Goal: Task Accomplishment & Management: Use online tool/utility

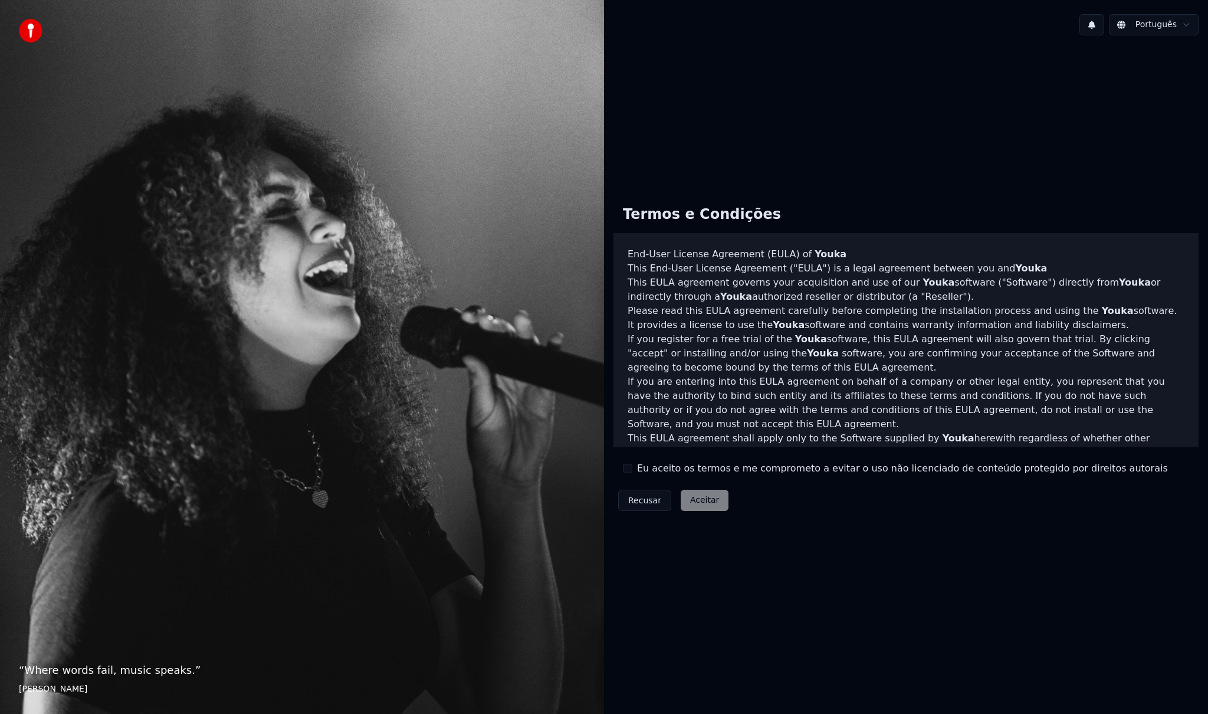
click at [628, 467] on button "Eu aceito os termos e me comprometo a evitar o uso não licenciado de conteúdo p…" at bounding box center [627, 468] width 9 height 9
click at [700, 503] on button "Aceitar" at bounding box center [705, 500] width 48 height 21
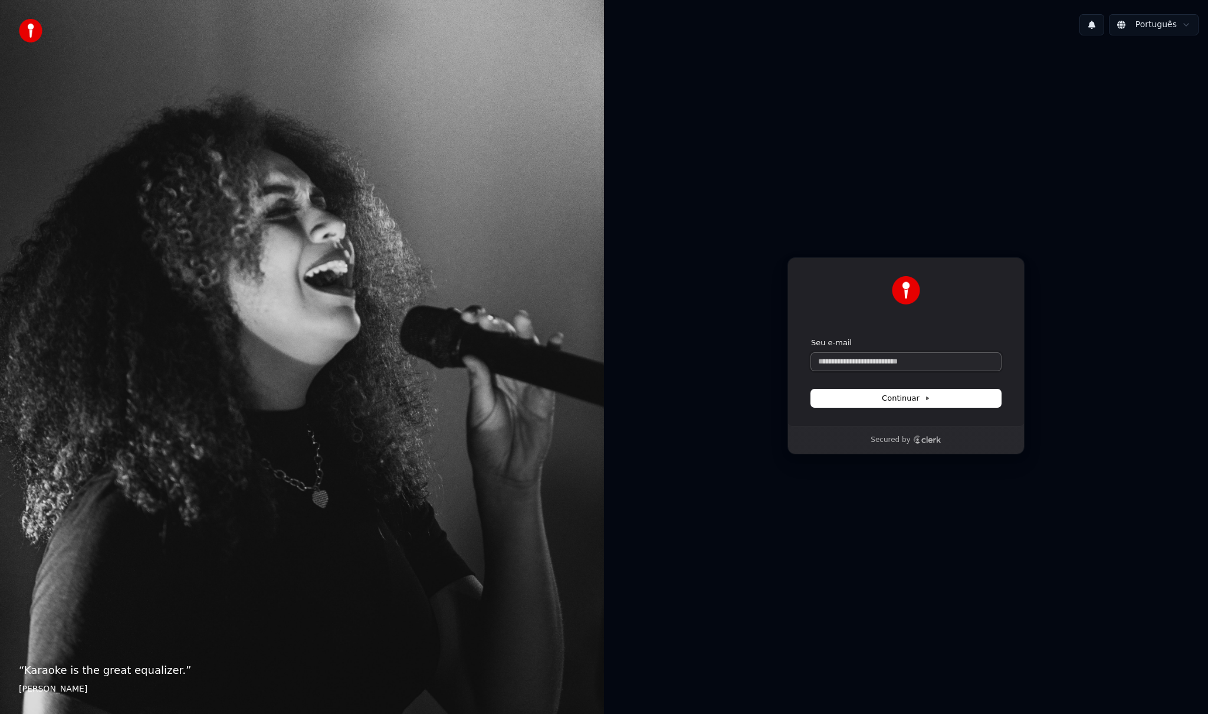
click at [868, 363] on input "Seu e-mail" at bounding box center [906, 362] width 190 height 18
click at [915, 398] on span "Continuar" at bounding box center [906, 398] width 48 height 11
type input "**********"
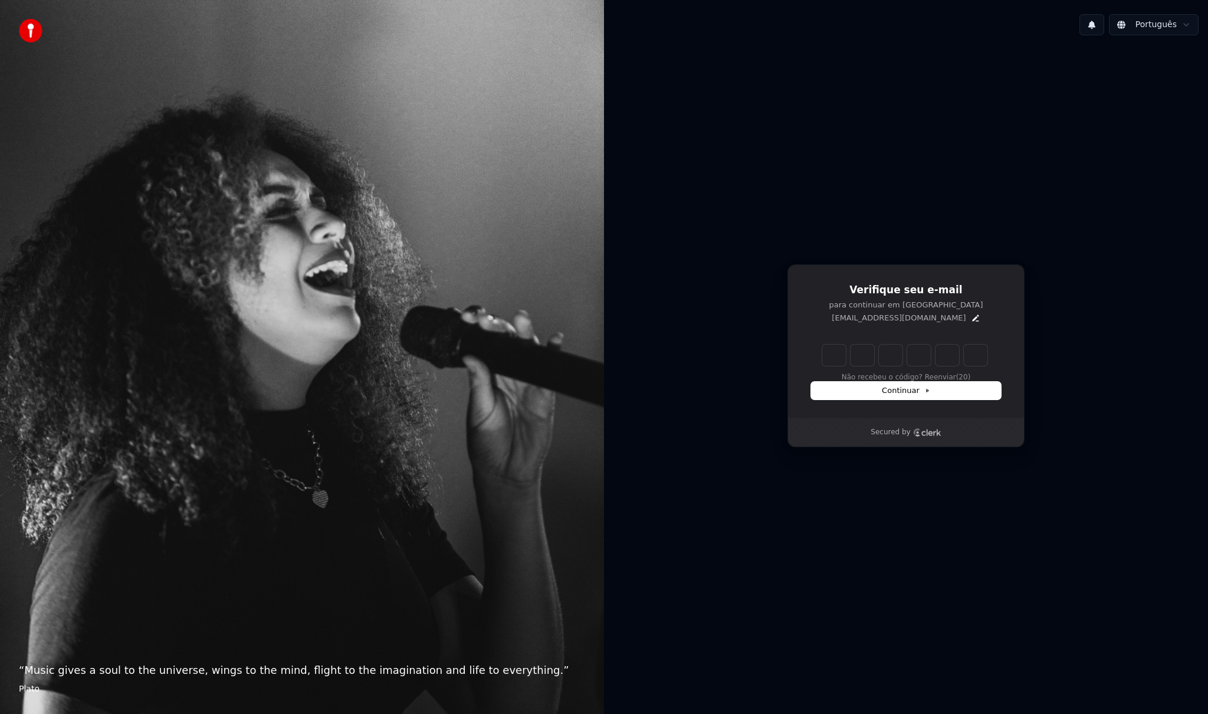
type input "******"
type input "*"
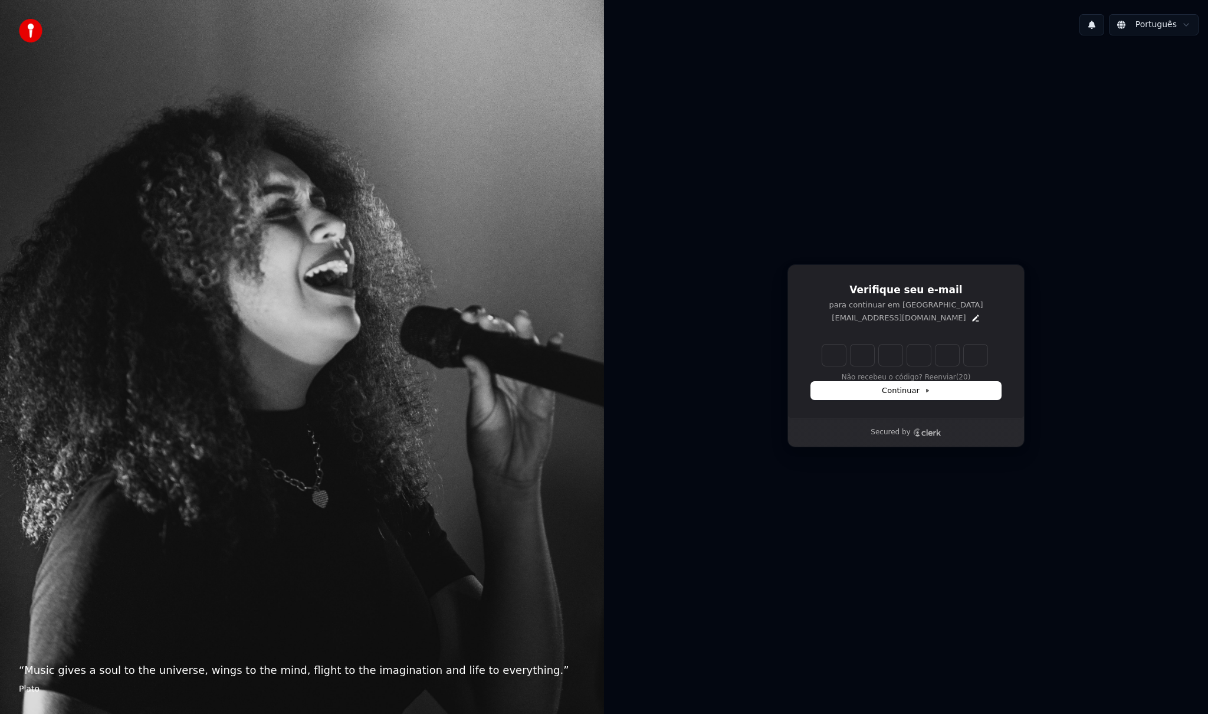
type input "*"
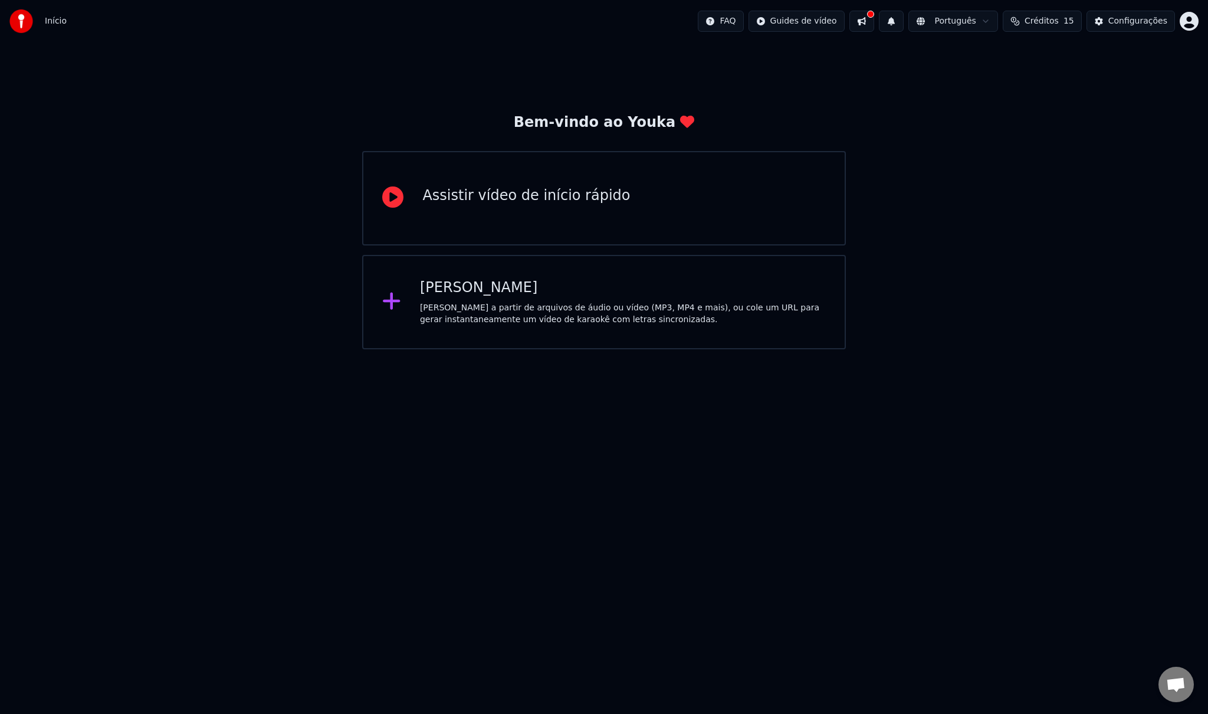
click at [491, 305] on div "[PERSON_NAME] a partir de arquivos de áudio ou vídeo (MP3, MP4 e mais), ou cole…" at bounding box center [623, 314] width 406 height 24
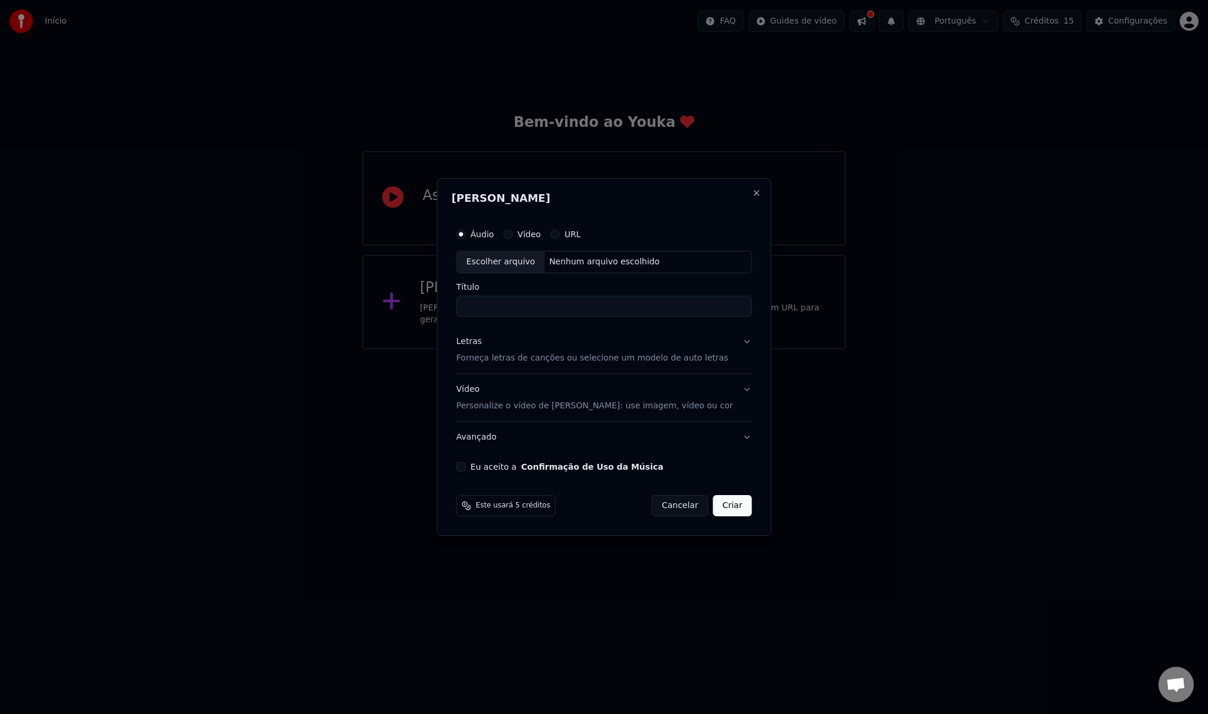
click at [526, 266] on div "Escolher arquivo" at bounding box center [501, 261] width 88 height 21
type input "**********"
click at [741, 341] on button "Letras Forneça letras de canções ou selecione um modelo de auto letras" at bounding box center [605, 349] width 296 height 47
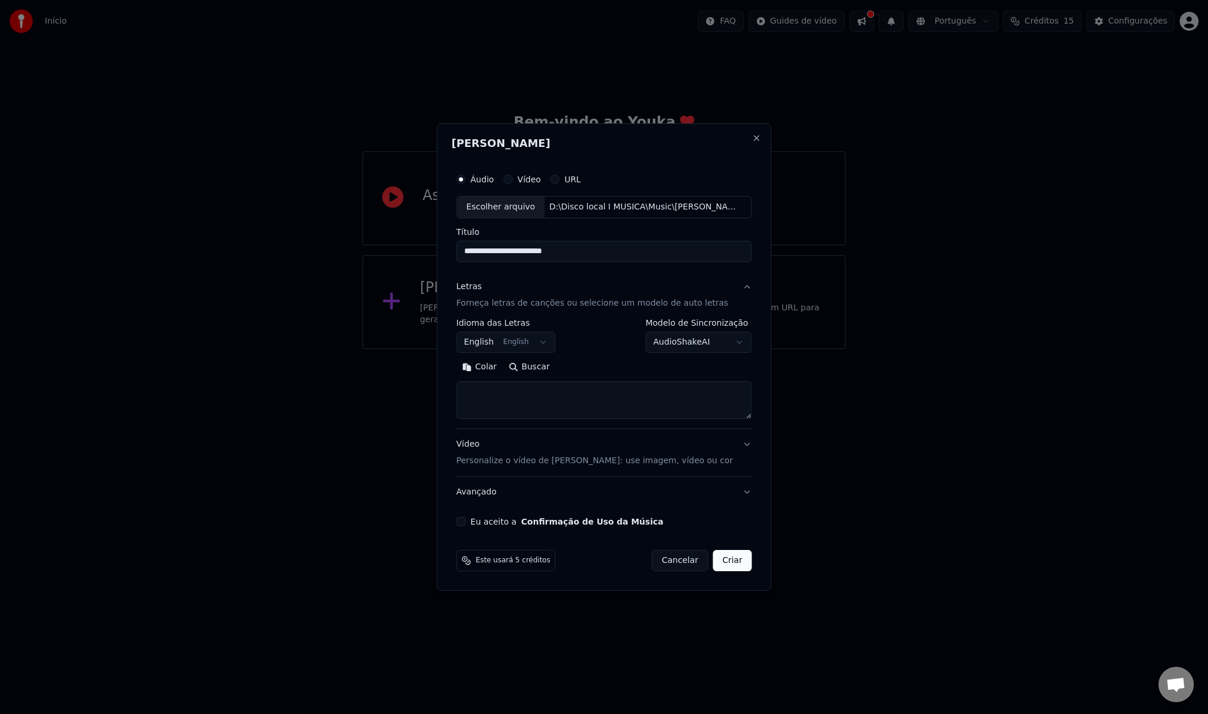
click at [549, 342] on body "**********" at bounding box center [604, 174] width 1208 height 349
click at [948, 412] on div at bounding box center [604, 357] width 1208 height 714
click at [733, 344] on body "**********" at bounding box center [604, 174] width 1208 height 349
click at [513, 178] on button "Vídeo" at bounding box center [507, 179] width 9 height 9
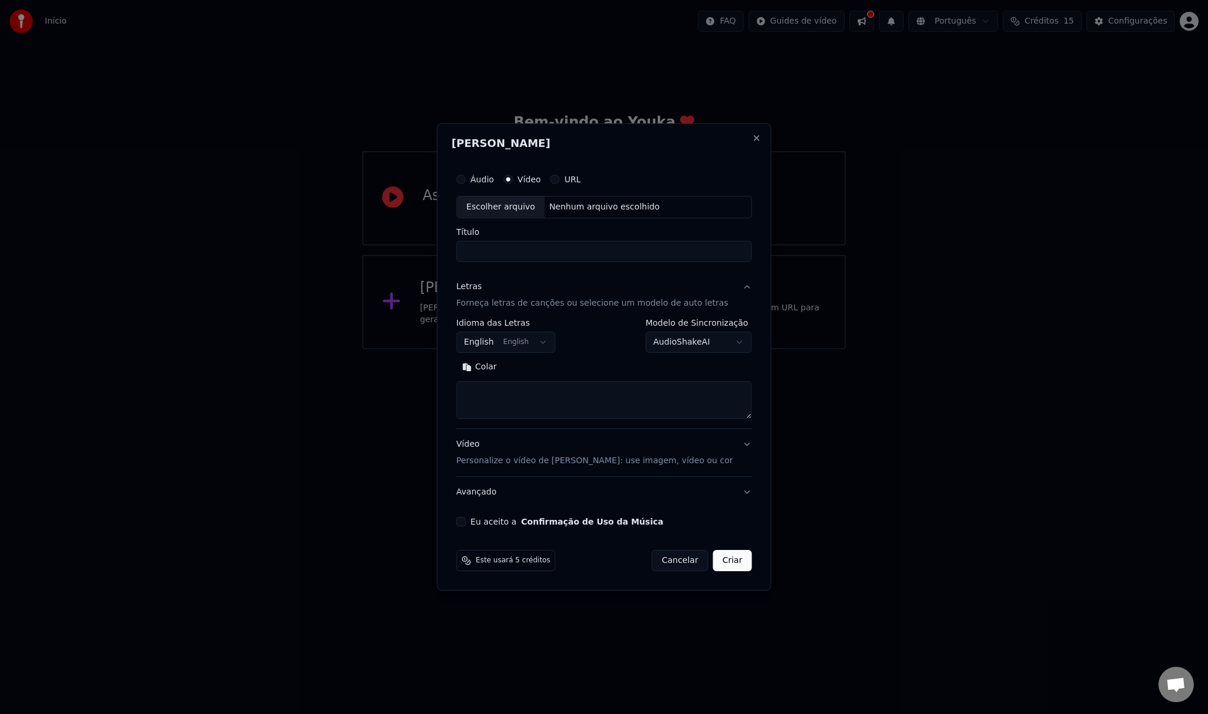
click at [521, 208] on div "Escolher arquivo" at bounding box center [501, 206] width 88 height 21
click at [491, 182] on label "Áudio" at bounding box center [483, 179] width 24 height 8
click at [466, 182] on button "Áudio" at bounding box center [461, 179] width 9 height 9
click at [519, 208] on div "Escolher arquivo" at bounding box center [501, 206] width 88 height 21
type input "**********"
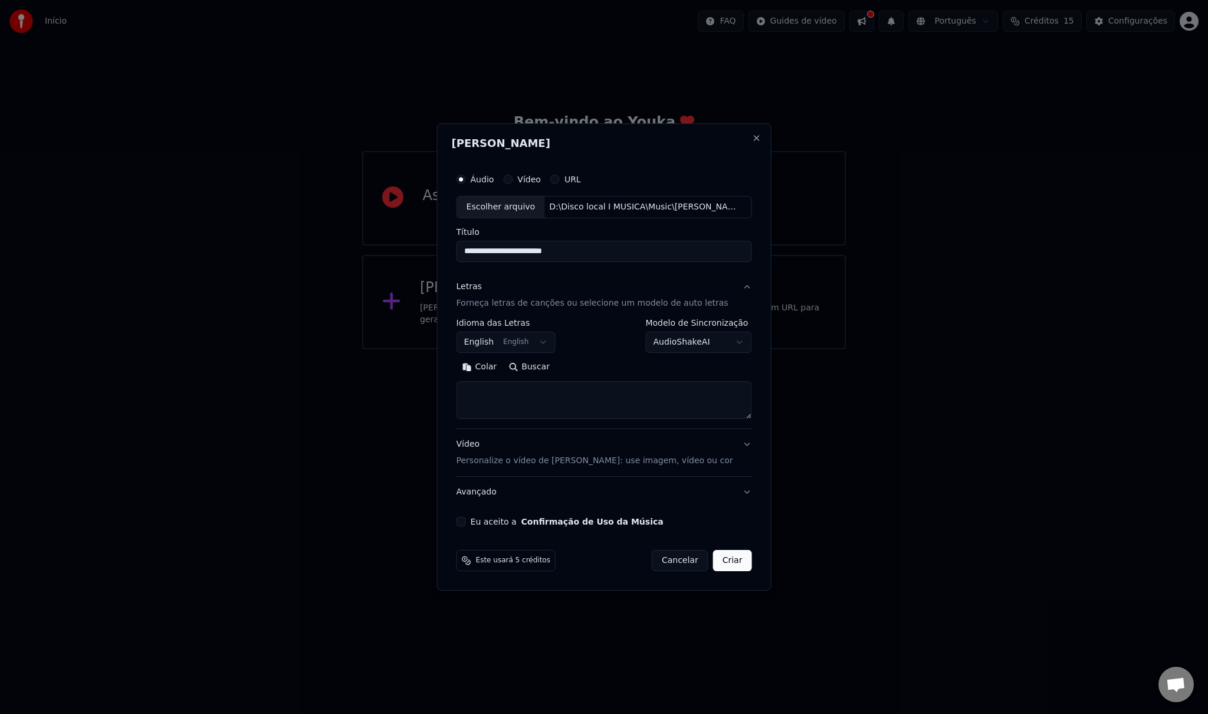
click at [740, 447] on button "Vídeo Personalize o vídeo de karaokê: use imagem, vídeo ou cor" at bounding box center [605, 452] width 296 height 47
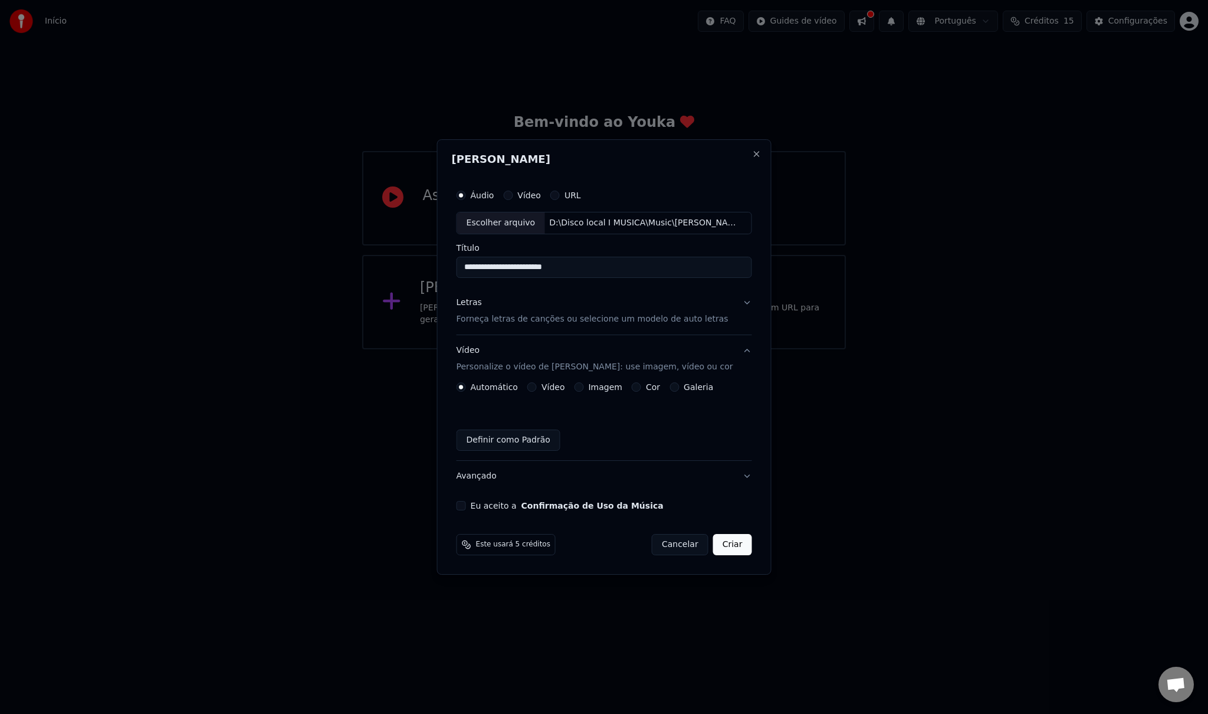
click at [542, 386] on div "Vídeo" at bounding box center [546, 386] width 38 height 9
click at [537, 387] on button "Vídeo" at bounding box center [531, 386] width 9 height 9
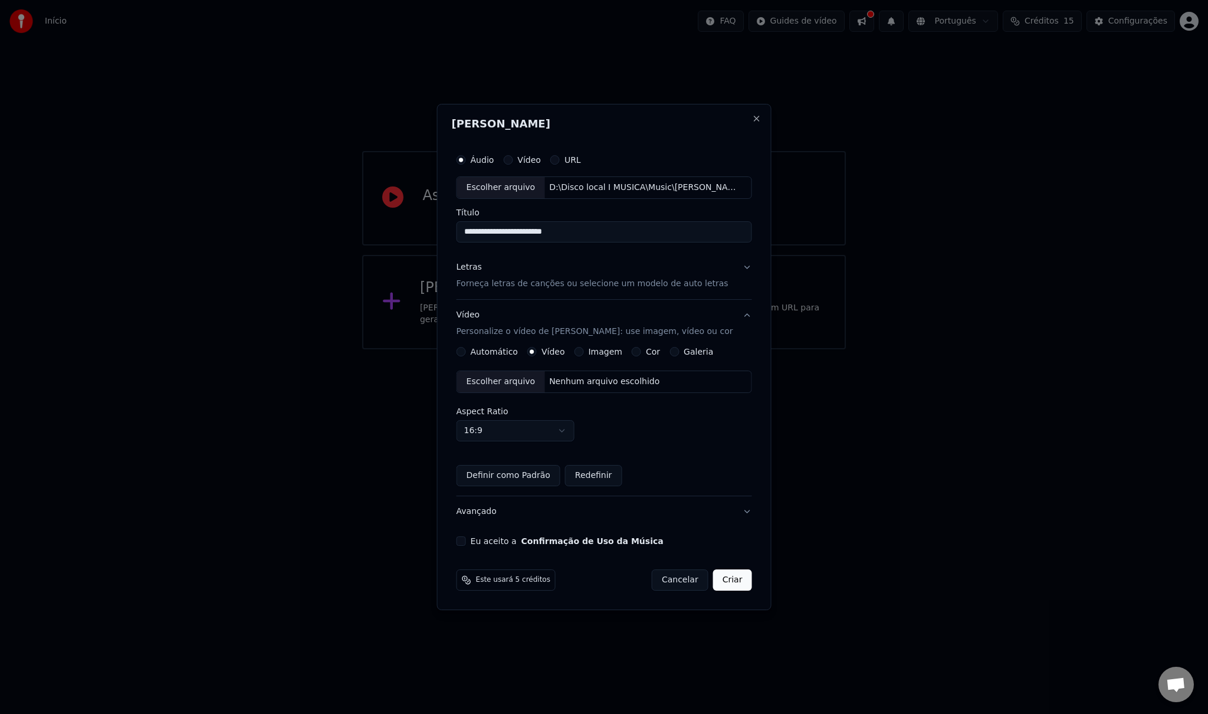
click at [514, 382] on div "Escolher arquivo" at bounding box center [501, 381] width 88 height 21
click at [583, 350] on button "Imagem" at bounding box center [578, 351] width 9 height 9
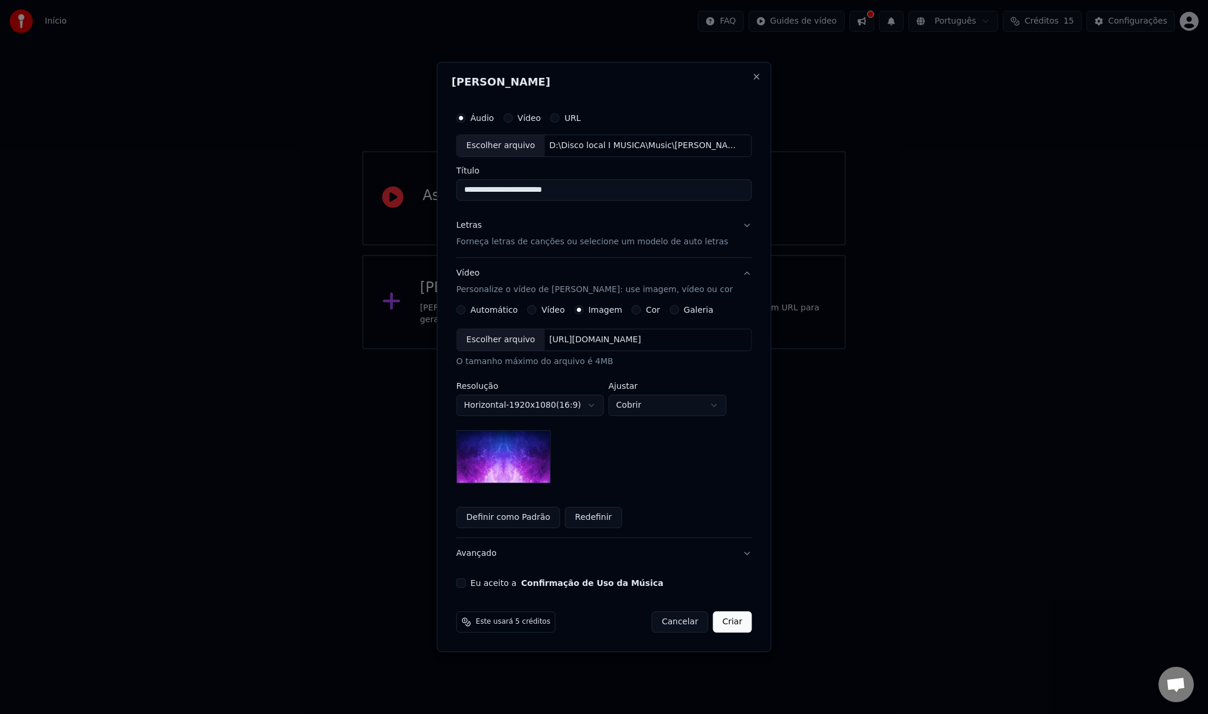
click at [501, 336] on div "Escolher arquivo" at bounding box center [501, 339] width 88 height 21
click at [747, 222] on div "**********" at bounding box center [604, 346] width 305 height 491
click at [737, 223] on button "Letras Forneça letras de canções ou selecione um modelo de auto letras" at bounding box center [605, 233] width 296 height 47
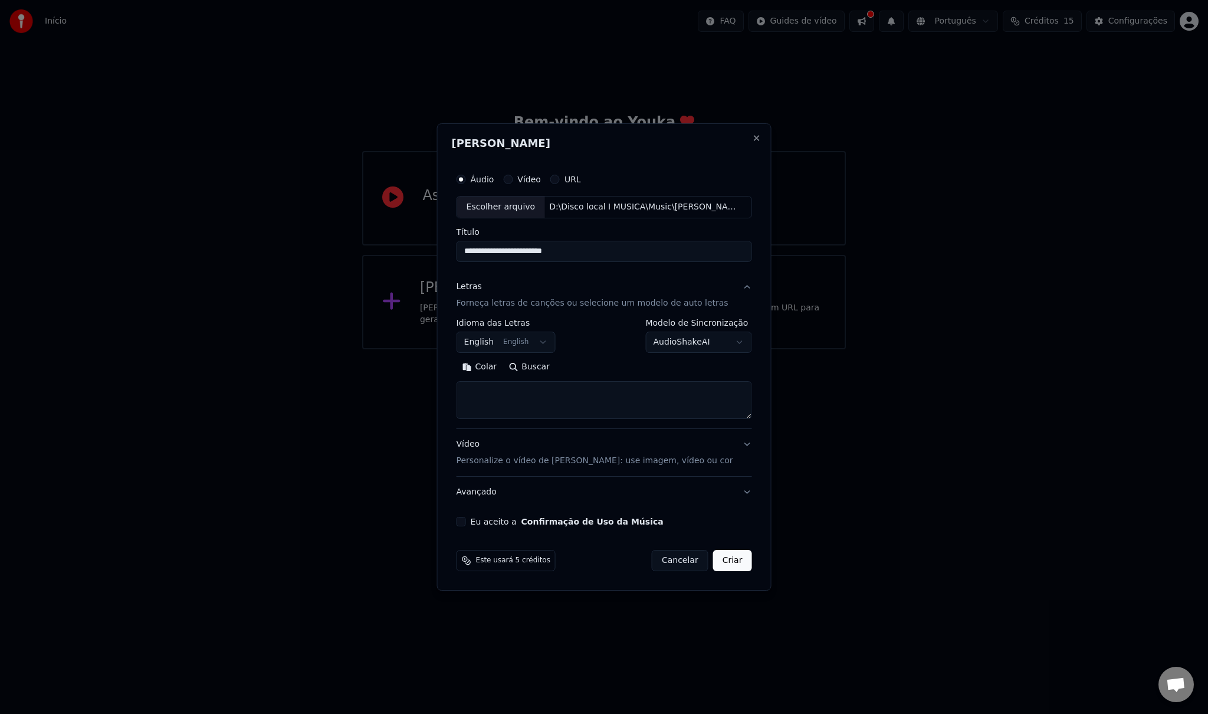
click at [530, 366] on button "Buscar" at bounding box center [529, 366] width 53 height 19
click at [528, 366] on button "Buscar" at bounding box center [529, 366] width 53 height 19
click at [688, 342] on body "**********" at bounding box center [604, 174] width 1208 height 349
select select "**********"
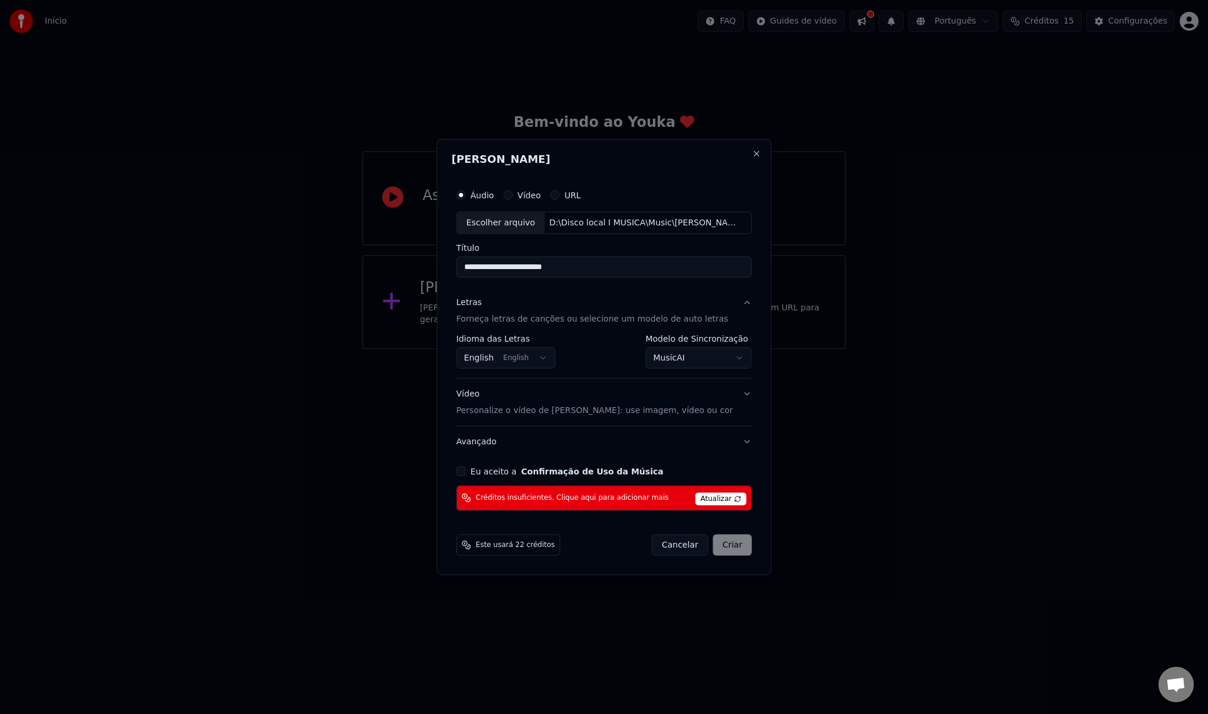
click at [466, 471] on button "Eu aceito a Confirmação de Uso da Música" at bounding box center [461, 470] width 9 height 9
click at [738, 441] on button "Avançado" at bounding box center [605, 441] width 296 height 31
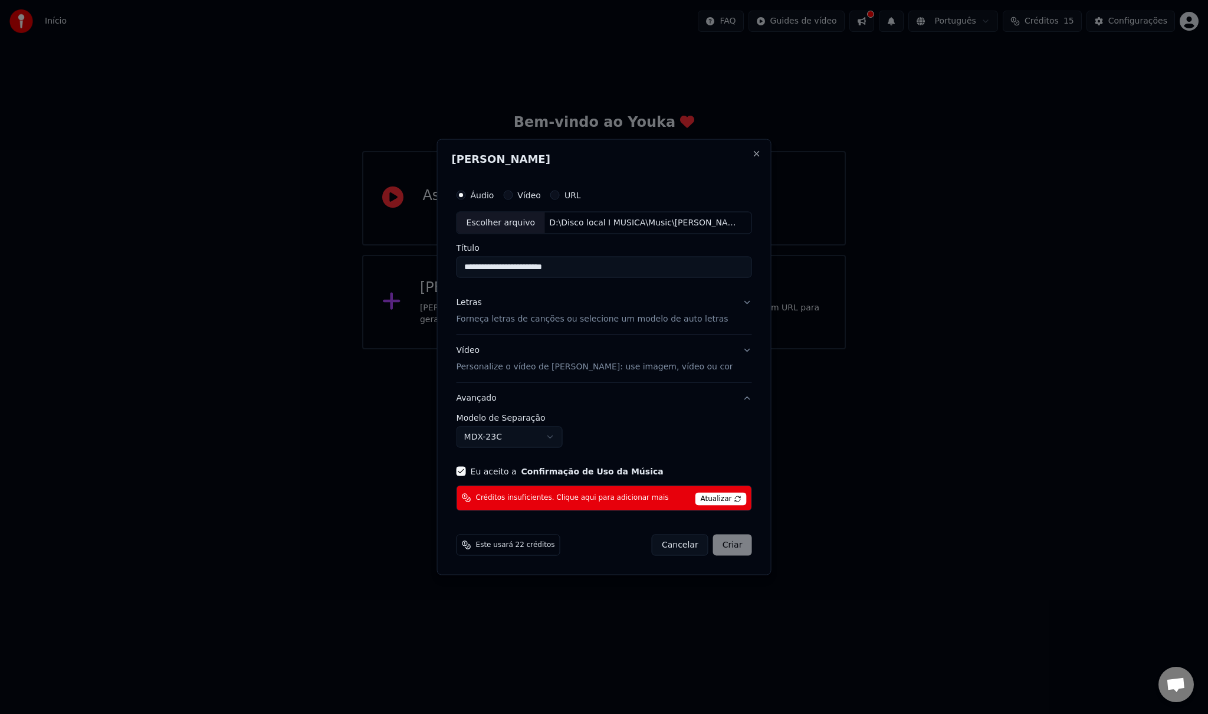
click at [740, 399] on button "Avançado" at bounding box center [605, 397] width 296 height 31
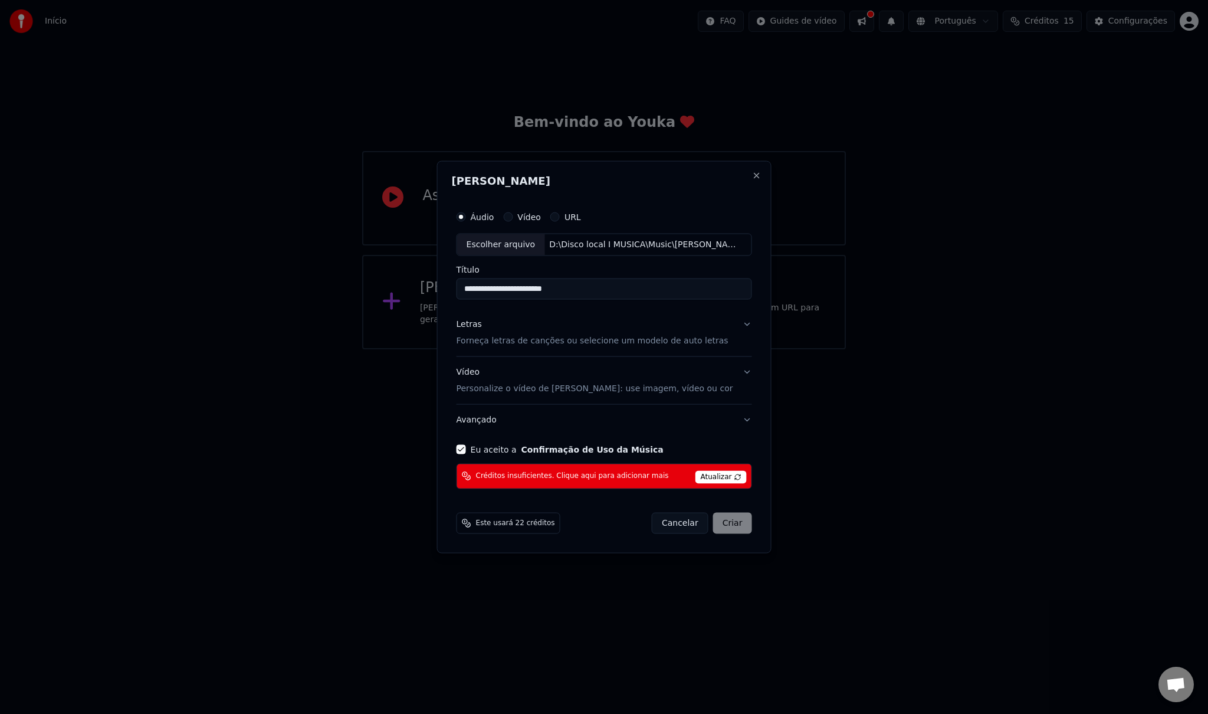
click at [738, 323] on button "Letras Forneça letras de canções ou selecione um modelo de auto letras" at bounding box center [605, 332] width 296 height 47
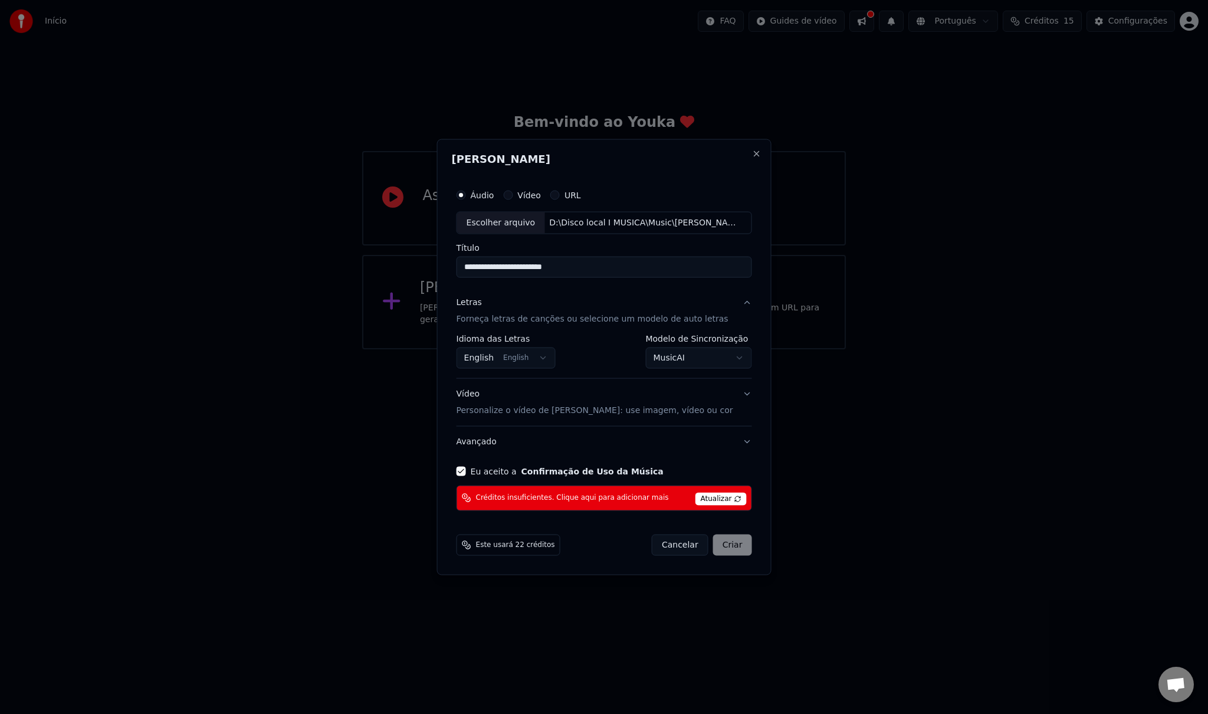
click at [714, 349] on body "**********" at bounding box center [604, 174] width 1208 height 349
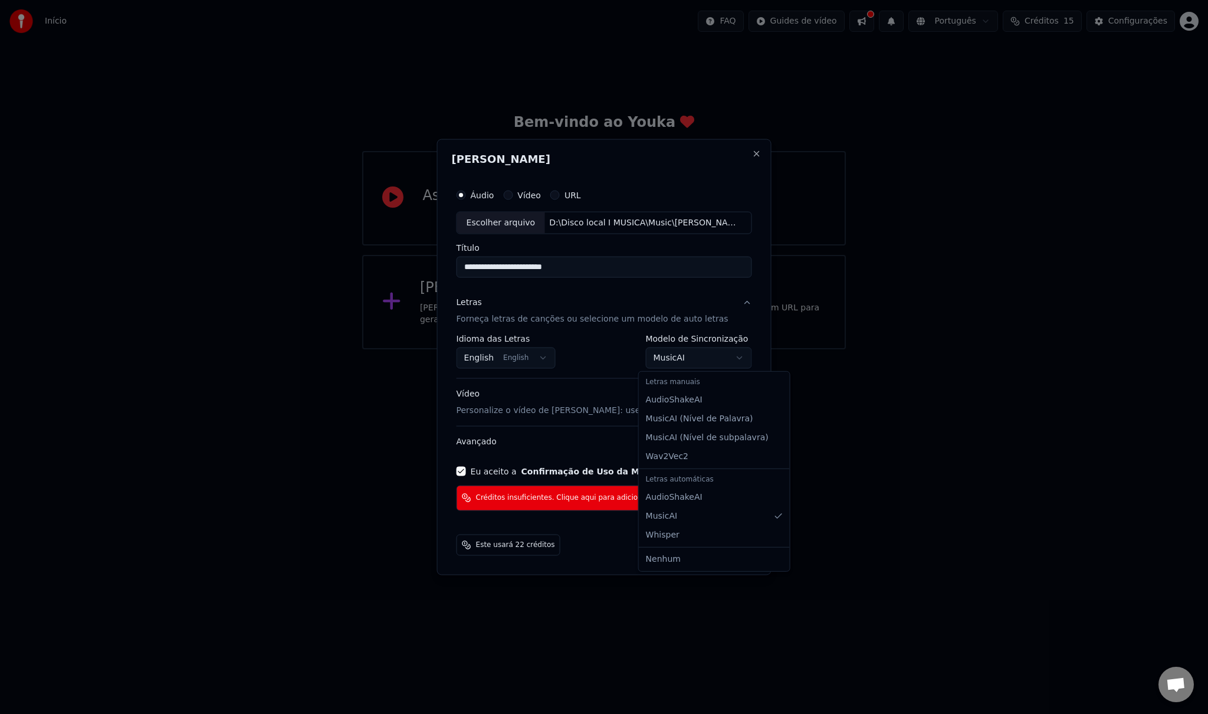
select select "**********"
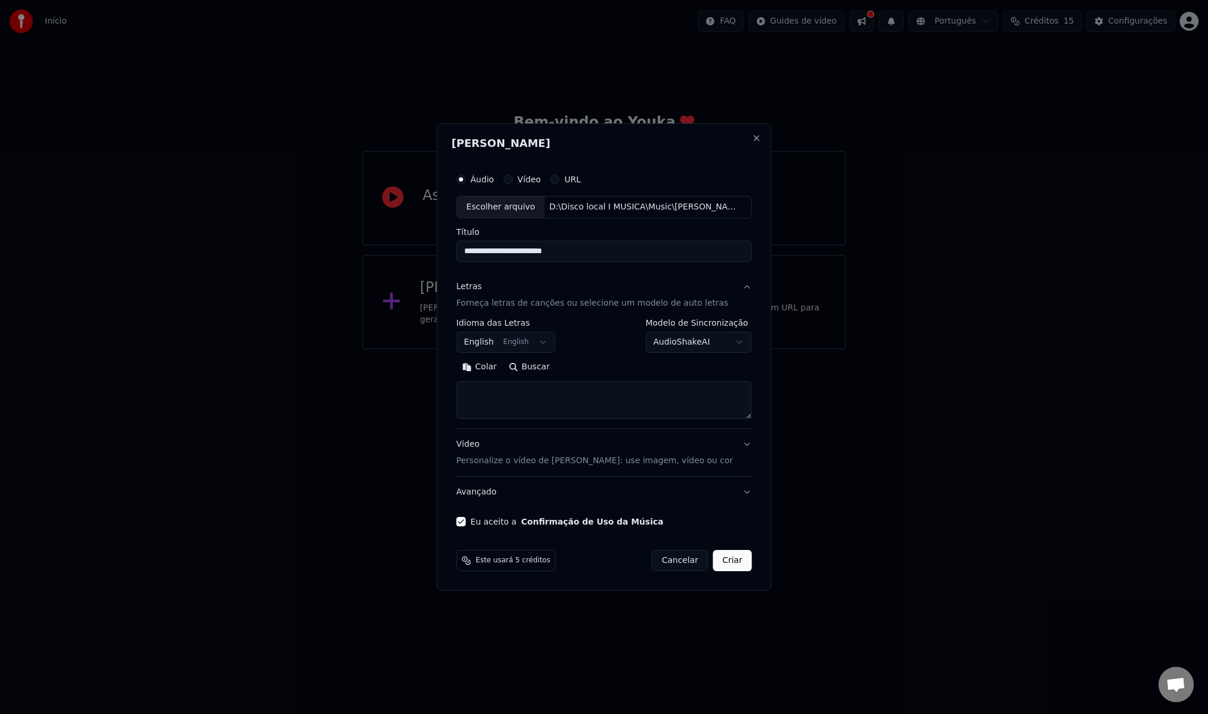
click at [739, 440] on button "Vídeo Personalize o vídeo de karaokê: use imagem, vídeo ou cor" at bounding box center [605, 452] width 296 height 47
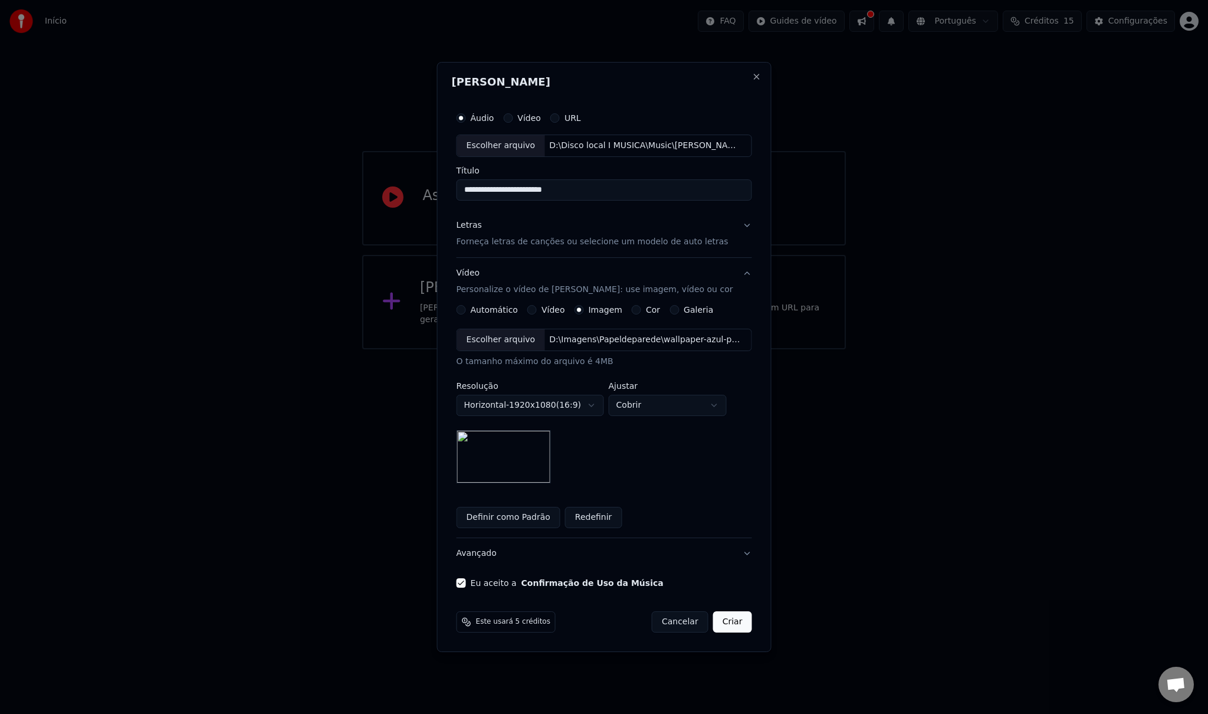
click at [731, 622] on button "Criar" at bounding box center [732, 621] width 39 height 21
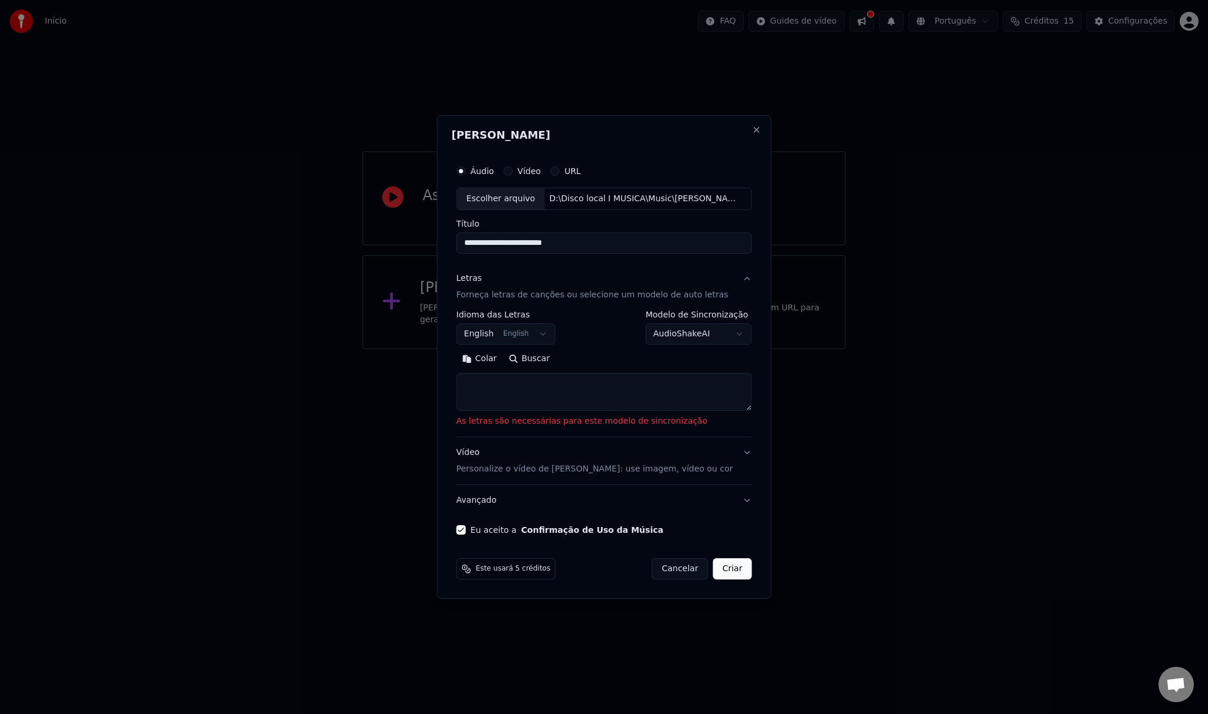
click at [514, 386] on textarea at bounding box center [605, 392] width 296 height 38
click at [547, 336] on body "**********" at bounding box center [604, 174] width 1208 height 349
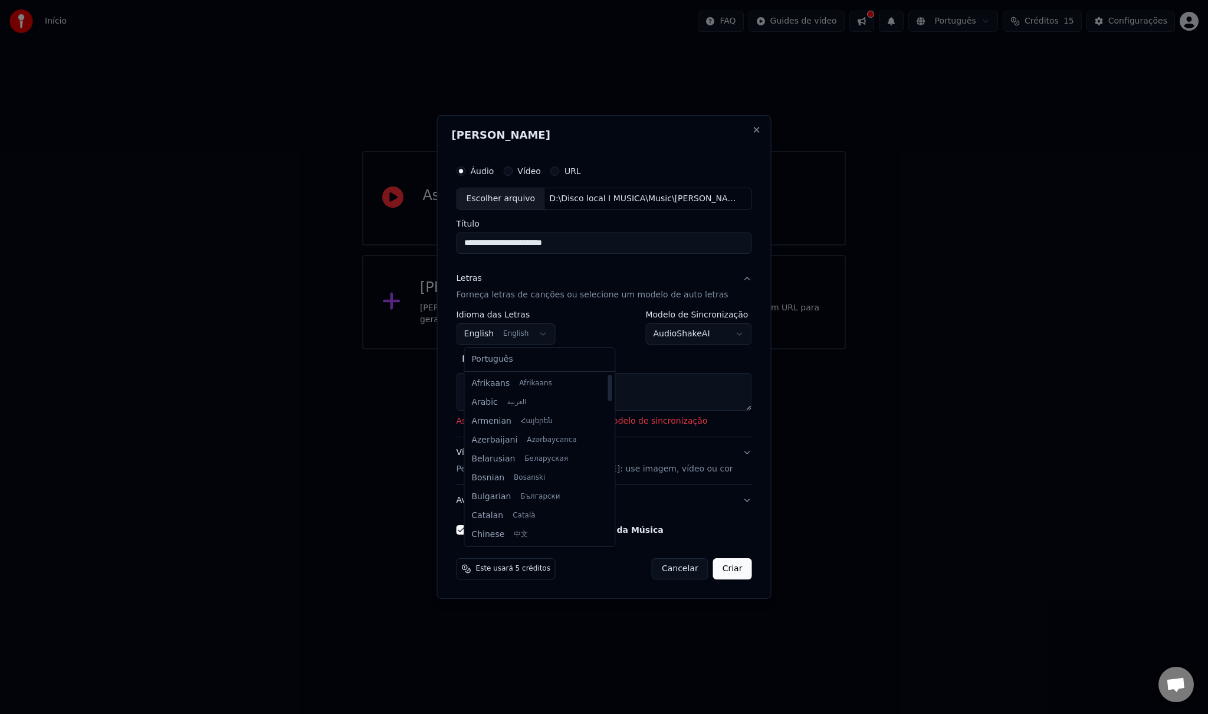
select select "**"
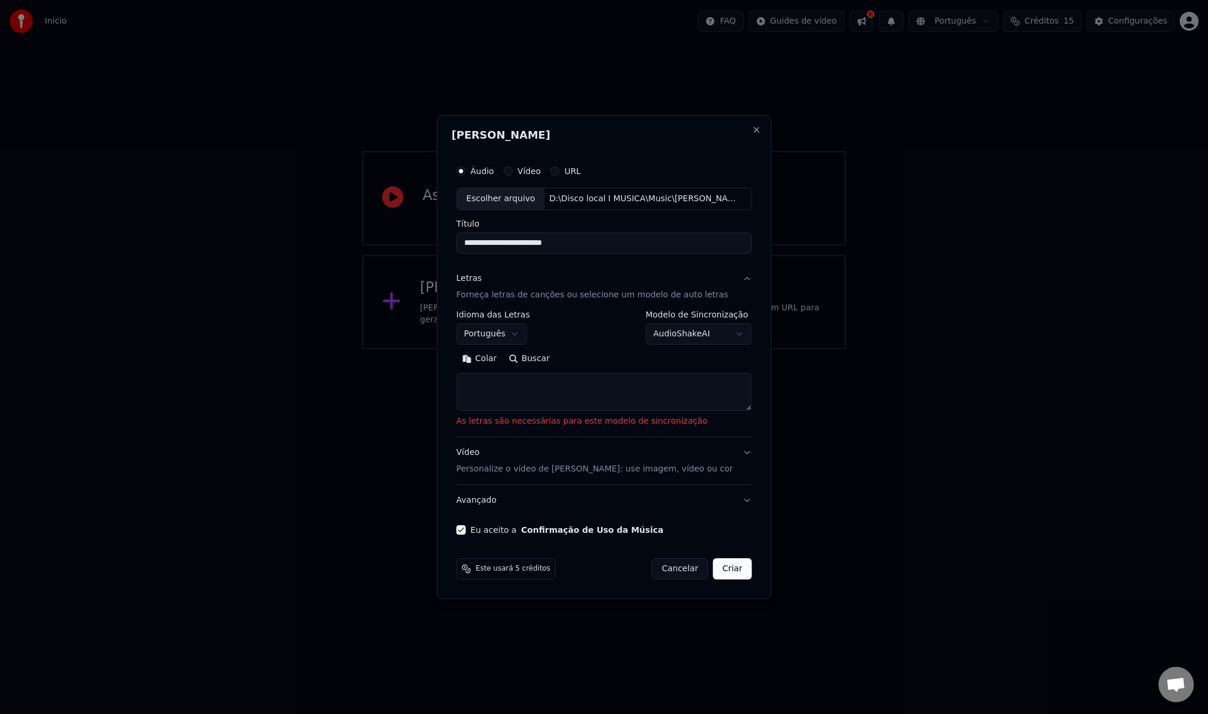
click at [628, 349] on div "Colar Buscar" at bounding box center [605, 358] width 296 height 19
click at [545, 359] on button "Buscar" at bounding box center [529, 358] width 53 height 19
drag, startPoint x: 585, startPoint y: 243, endPoint x: 488, endPoint y: 243, distance: 96.1
click at [488, 243] on input "**********" at bounding box center [605, 242] width 296 height 21
click at [528, 383] on textarea at bounding box center [605, 392] width 296 height 38
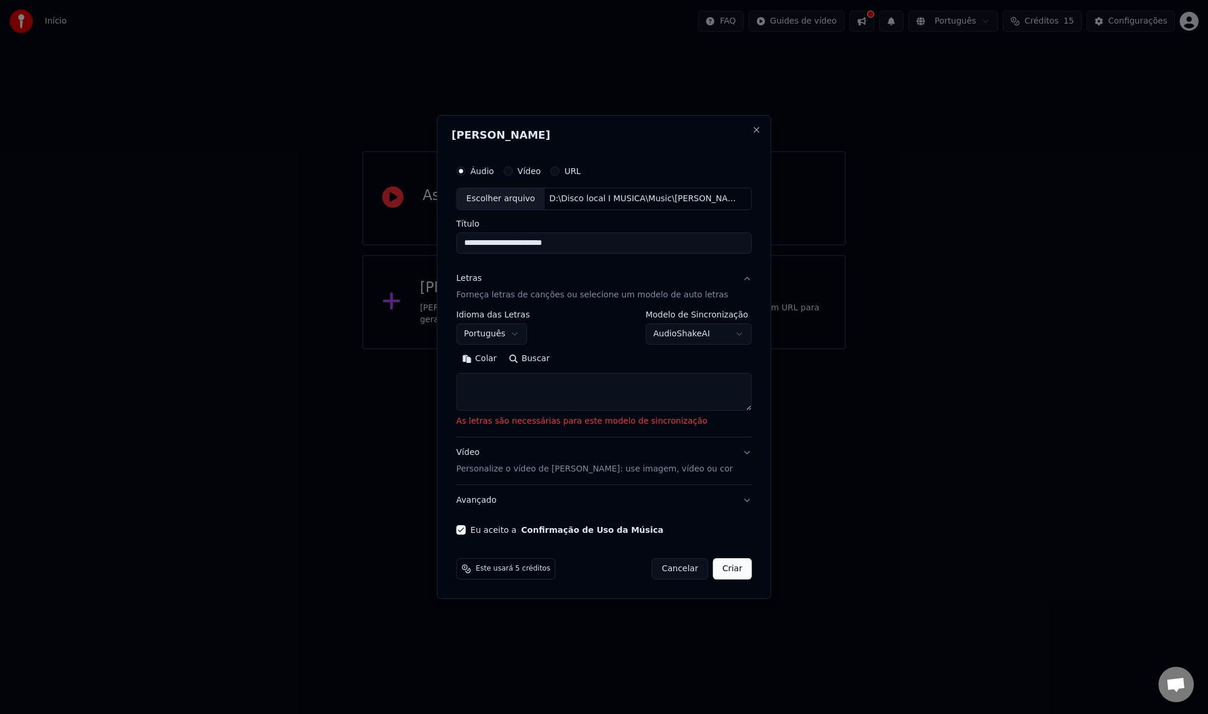
paste textarea "**********"
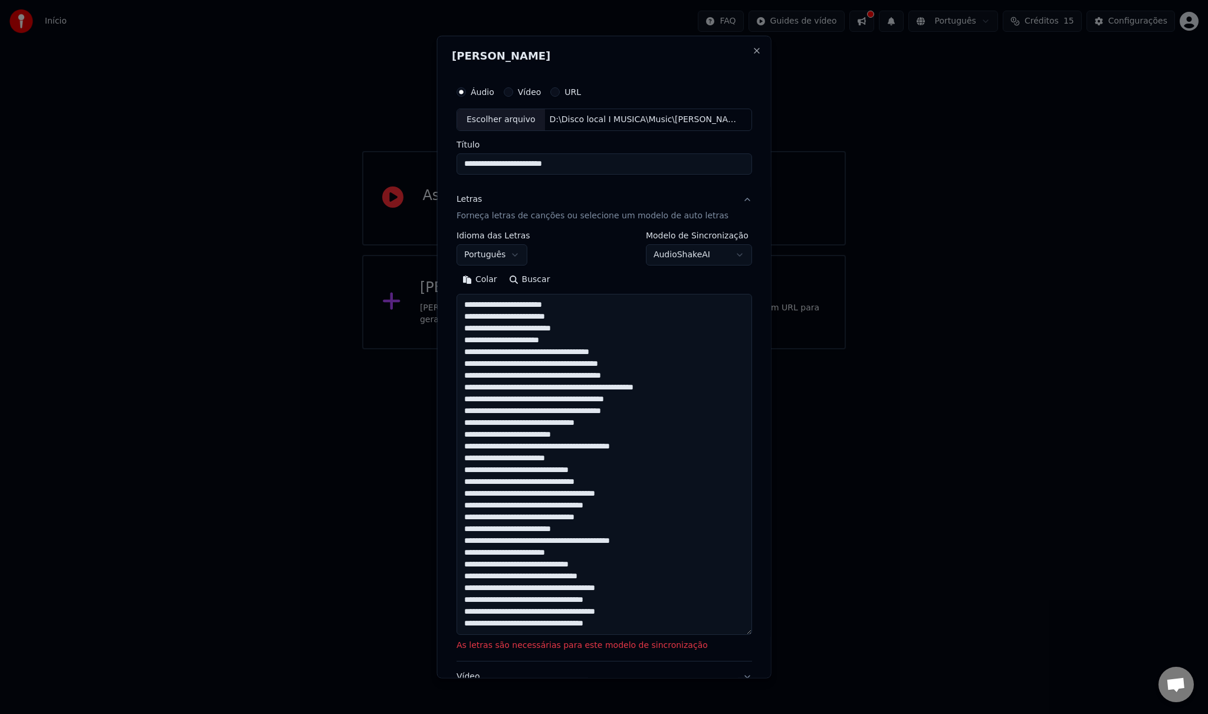
scroll to position [297, 0]
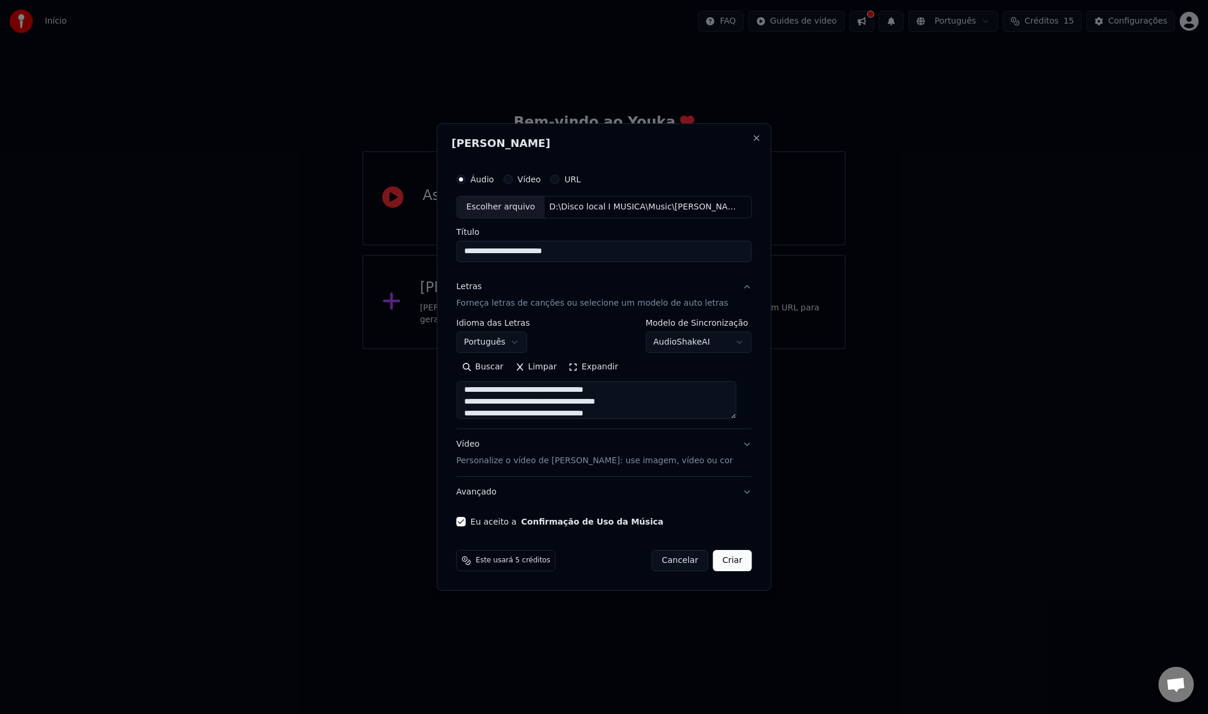
type textarea "**********"
click at [586, 337] on div "**********" at bounding box center [605, 336] width 296 height 34
click at [724, 557] on button "Criar" at bounding box center [732, 560] width 39 height 21
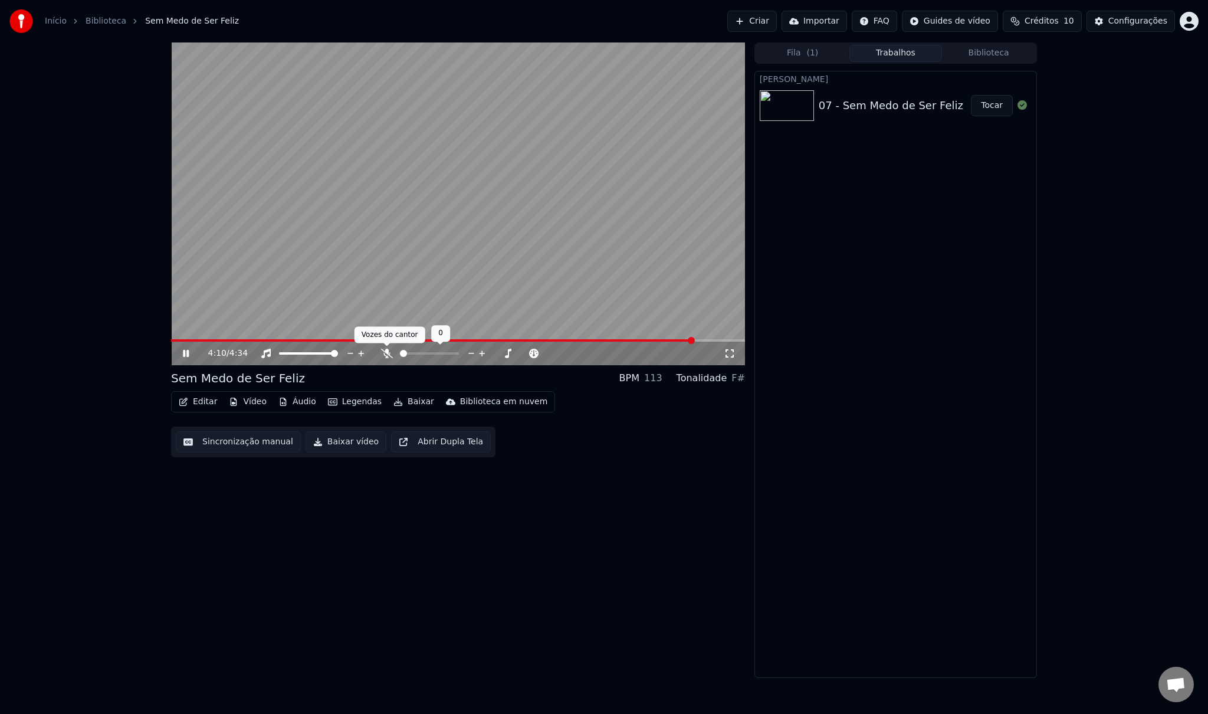
click at [386, 353] on icon at bounding box center [387, 353] width 12 height 9
click at [386, 353] on icon at bounding box center [386, 353] width 6 height 9
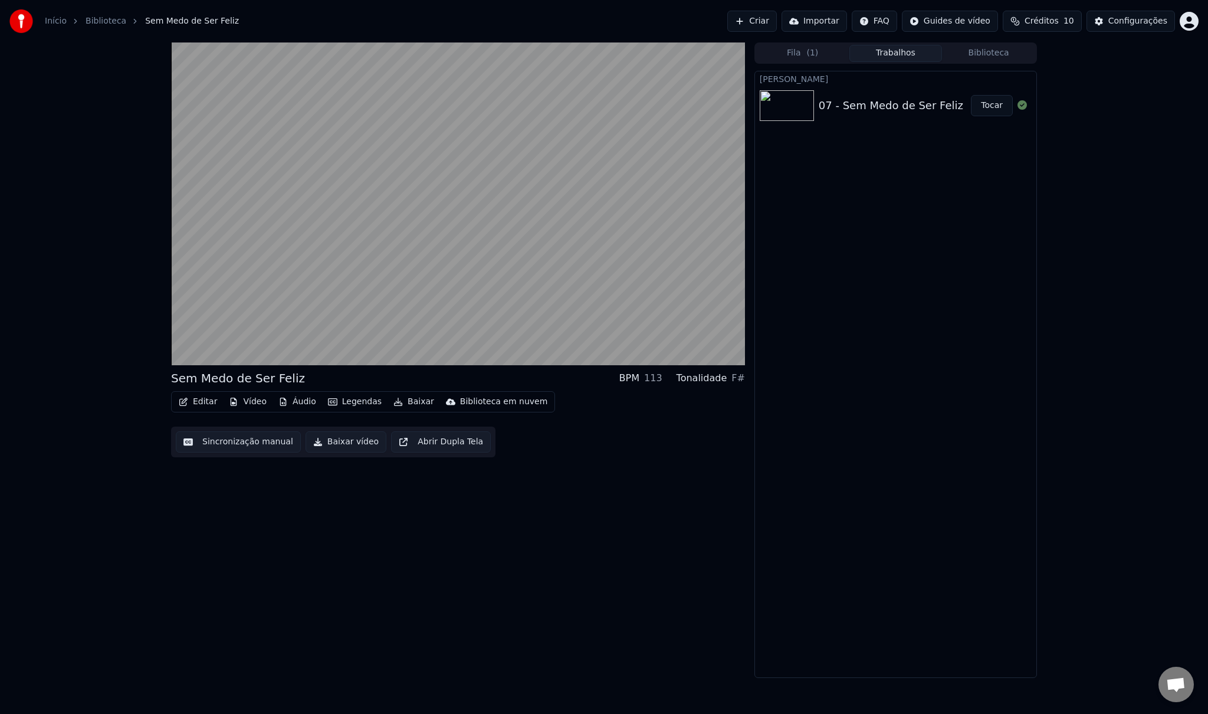
click at [472, 400] on div "Biblioteca em nuvem" at bounding box center [504, 402] width 88 height 12
click at [472, 426] on div "Carregar para a biblioteca em nuvem" at bounding box center [529, 427] width 155 height 12
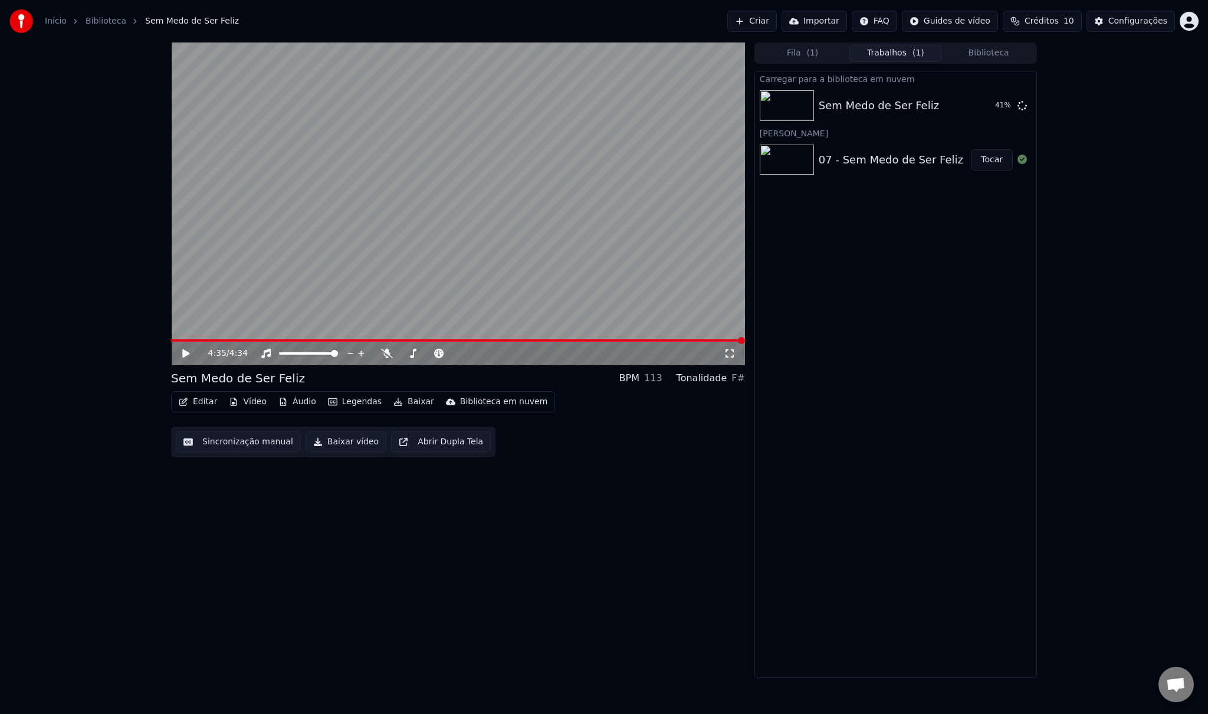
click at [402, 401] on button "Baixar" at bounding box center [414, 401] width 50 height 17
click at [513, 448] on div "Abrir biblioteca em nuvem" at bounding box center [507, 446] width 110 height 12
click at [902, 106] on div "Sem Medo de Ser Feliz" at bounding box center [879, 105] width 120 height 17
click at [923, 111] on div "Sem Medo de Ser Feliz" at bounding box center [879, 105] width 120 height 17
click at [991, 105] on button "Exibir" at bounding box center [991, 105] width 44 height 21
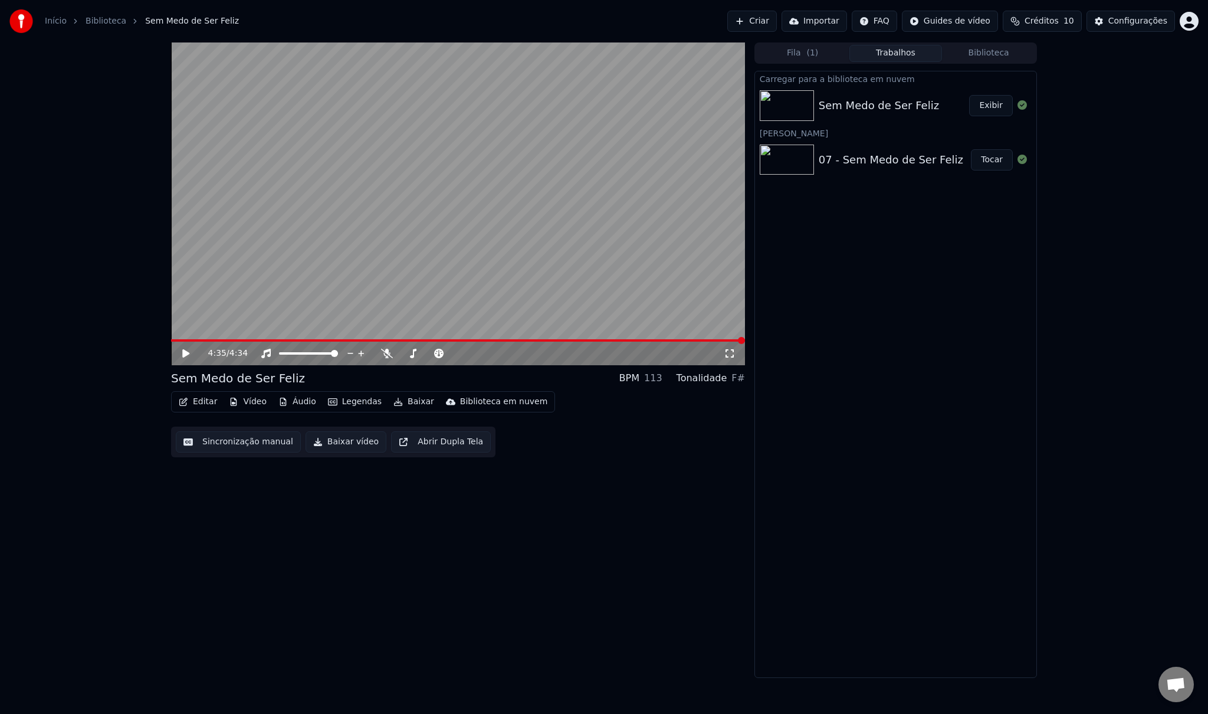
click at [872, 111] on div "Sem Medo de Ser Feliz" at bounding box center [879, 105] width 120 height 17
click at [871, 107] on div "Sem Medo de Ser Feliz" at bounding box center [879, 105] width 120 height 17
click at [994, 103] on button "Exibir" at bounding box center [991, 105] width 44 height 21
click at [832, 165] on div "07 - Sem Medo de Ser Feliz" at bounding box center [891, 160] width 145 height 17
click at [832, 162] on div "07 - Sem Medo de Ser Feliz" at bounding box center [891, 160] width 145 height 17
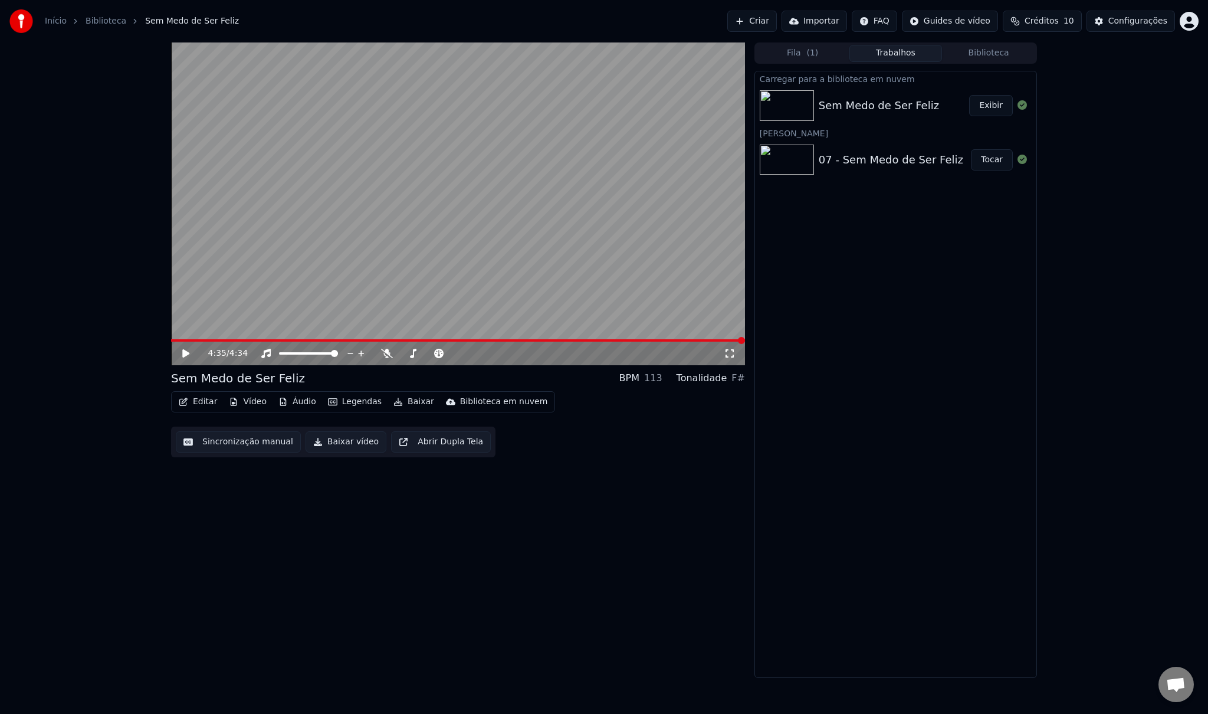
click at [996, 106] on button "Exibir" at bounding box center [991, 105] width 44 height 21
click at [885, 98] on div "Sem Medo de Ser Feliz" at bounding box center [879, 105] width 120 height 17
click at [862, 104] on div "Sem Medo de Ser Feliz" at bounding box center [879, 105] width 120 height 17
click at [886, 157] on div "07 - Sem Medo de Ser Feliz" at bounding box center [891, 160] width 145 height 17
click at [844, 110] on div "Sem Medo de Ser Feliz" at bounding box center [879, 105] width 120 height 17
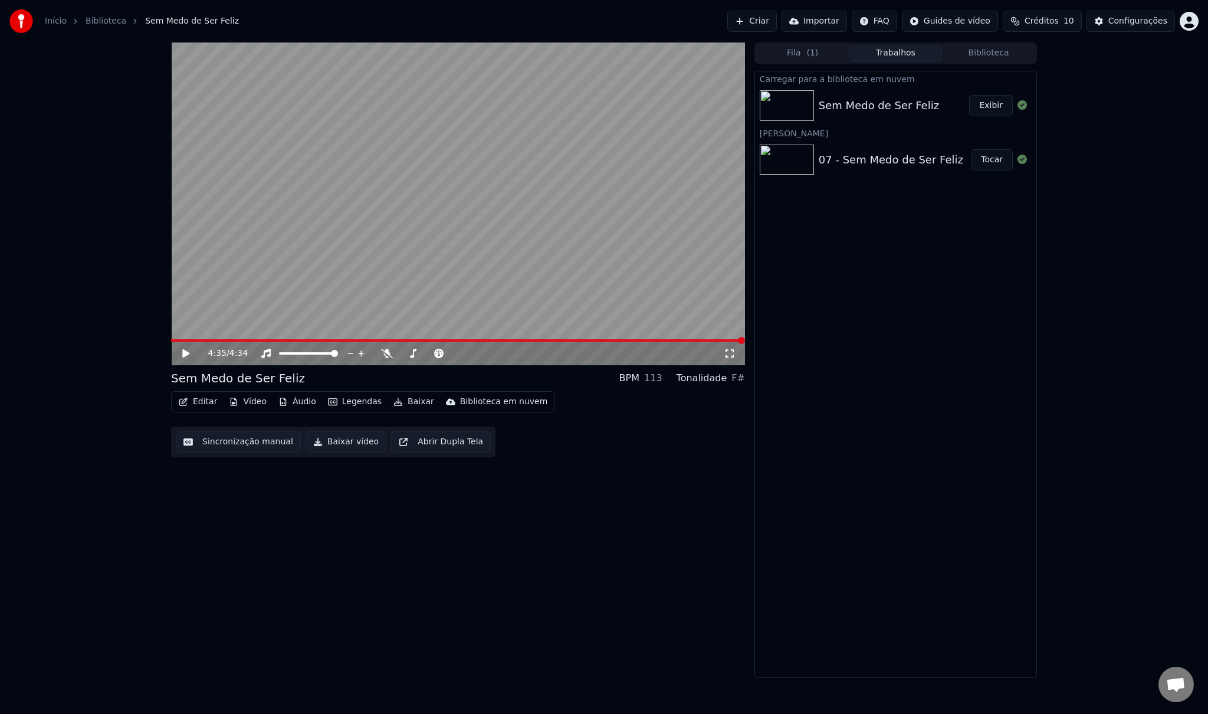
click at [836, 158] on div "07 - Sem Medo de Ser Feliz" at bounding box center [891, 160] width 145 height 17
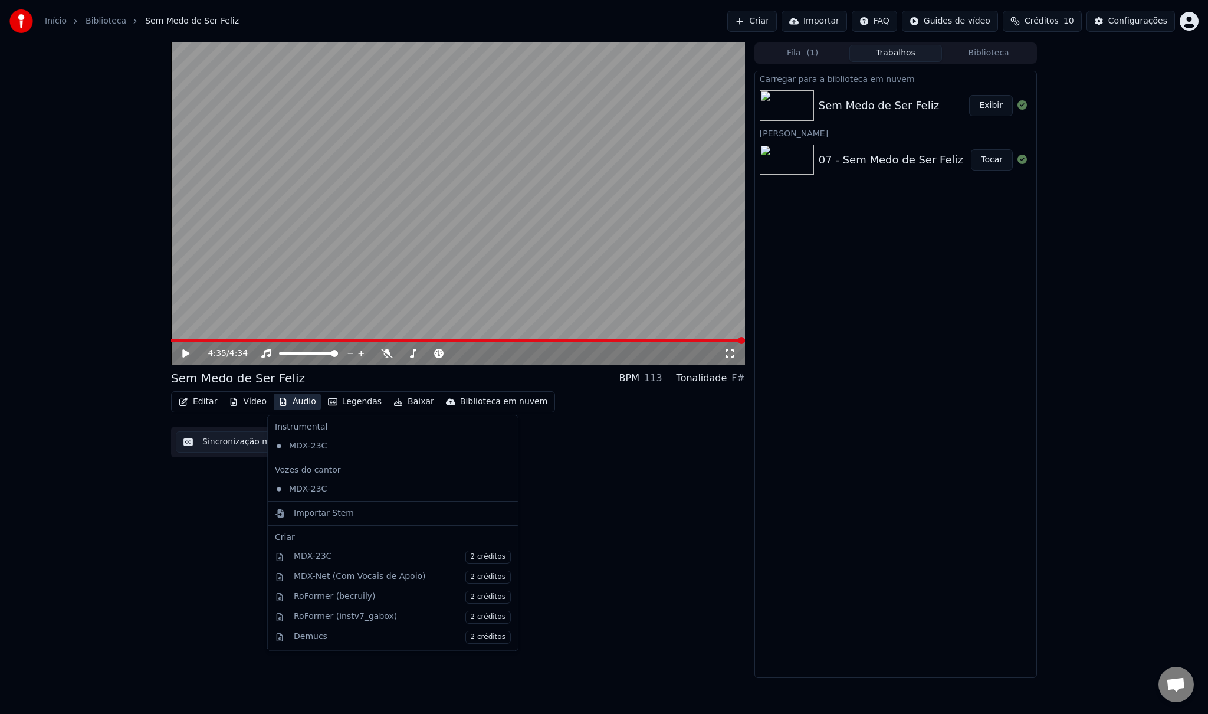
click at [297, 403] on button "Áudio" at bounding box center [297, 401] width 47 height 17
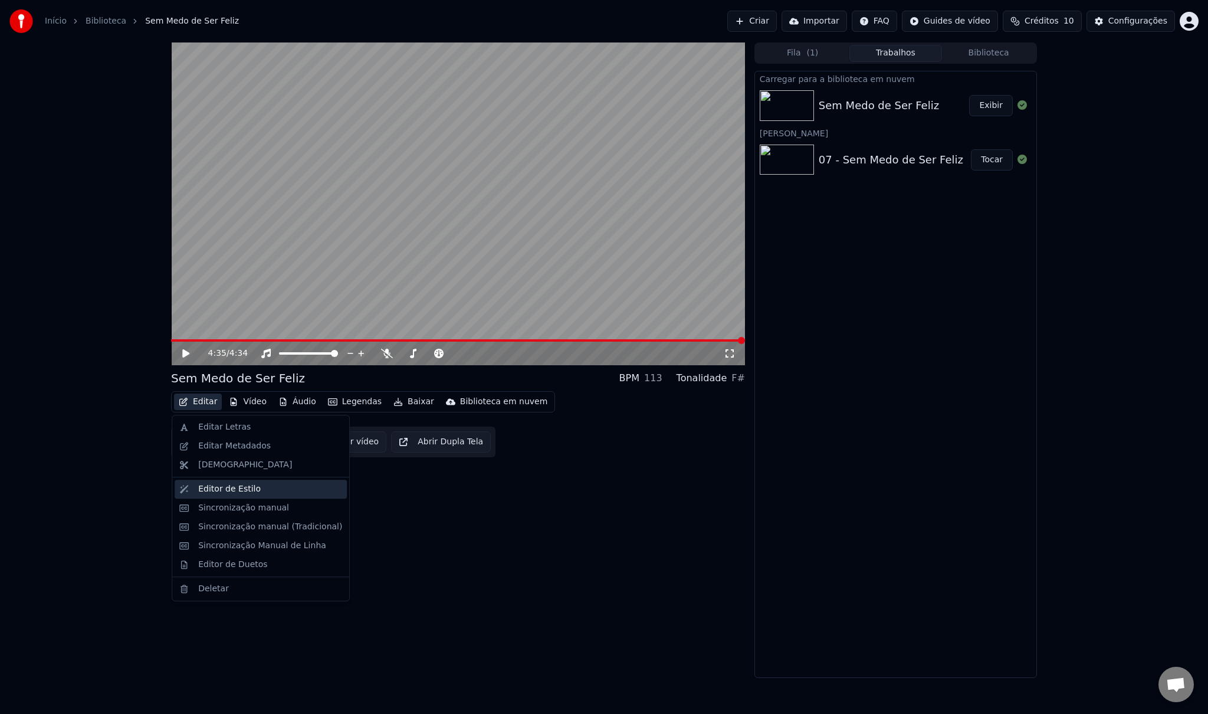
click at [239, 491] on div "Editor de Estilo" at bounding box center [229, 489] width 63 height 12
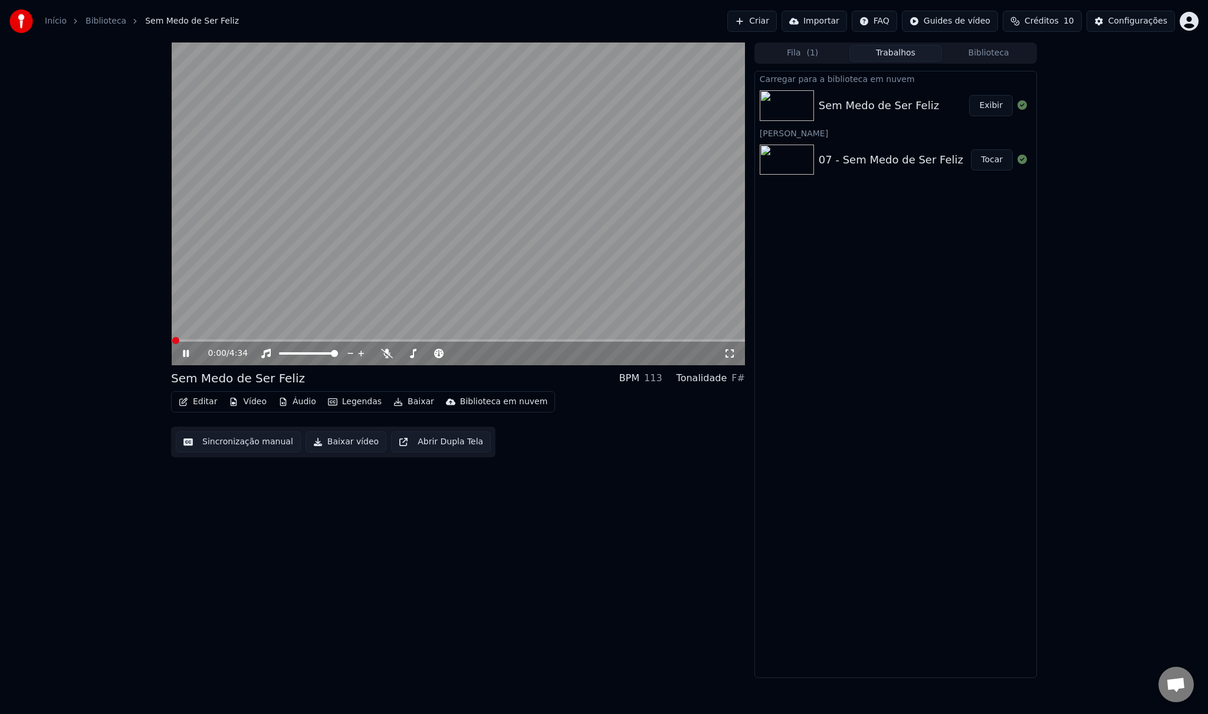
click at [928, 109] on div "Sem Medo de Ser Feliz" at bounding box center [894, 105] width 151 height 17
click at [186, 352] on icon at bounding box center [194, 353] width 28 height 9
click at [908, 109] on div "Sem Medo de Ser Feliz" at bounding box center [879, 105] width 120 height 17
click at [892, 163] on div "07 - Sem Medo de Ser Feliz" at bounding box center [891, 160] width 145 height 17
click at [924, 111] on div "Sem Medo de Ser Feliz" at bounding box center [879, 105] width 120 height 17
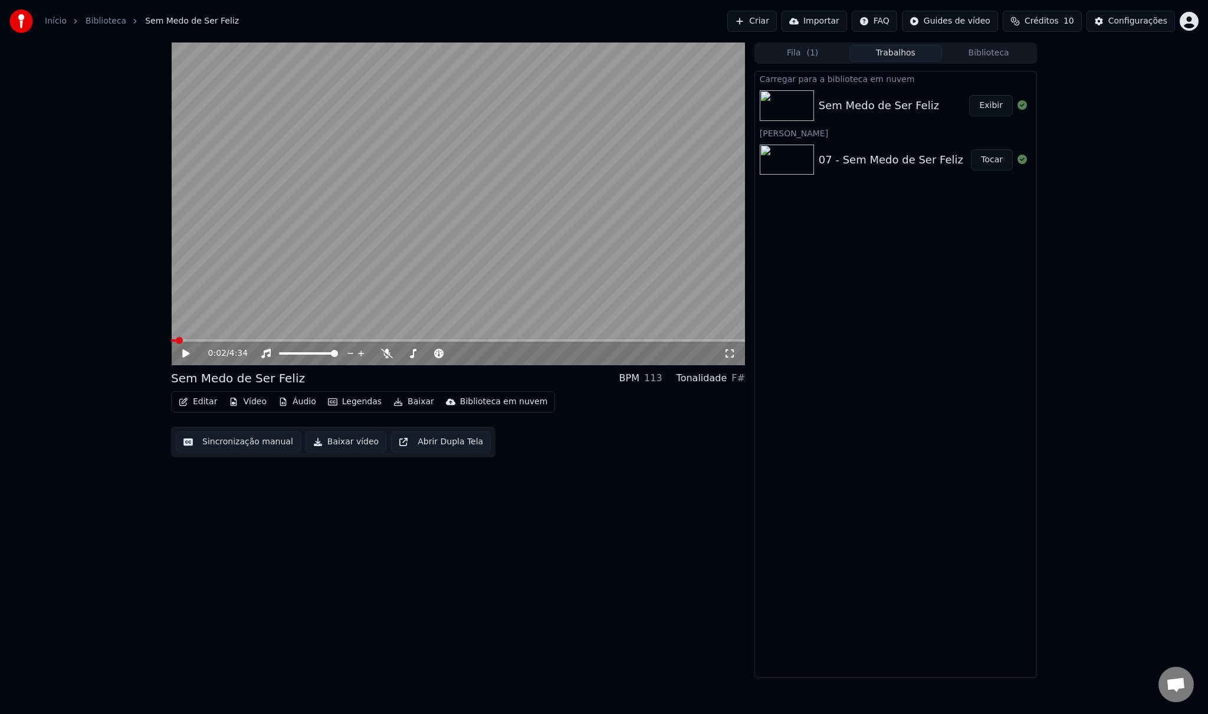
click at [995, 103] on button "Exibir" at bounding box center [991, 105] width 44 height 21
click at [879, 108] on div "Sem Medo de Ser Feliz" at bounding box center [879, 105] width 120 height 17
click at [479, 395] on button "Biblioteca em nuvem" at bounding box center [496, 401] width 111 height 17
click at [509, 428] on div "Carregar para a biblioteca em nuvem" at bounding box center [529, 427] width 155 height 12
click at [932, 160] on div "Sem Medo de Ser Feliz" at bounding box center [894, 160] width 151 height 17
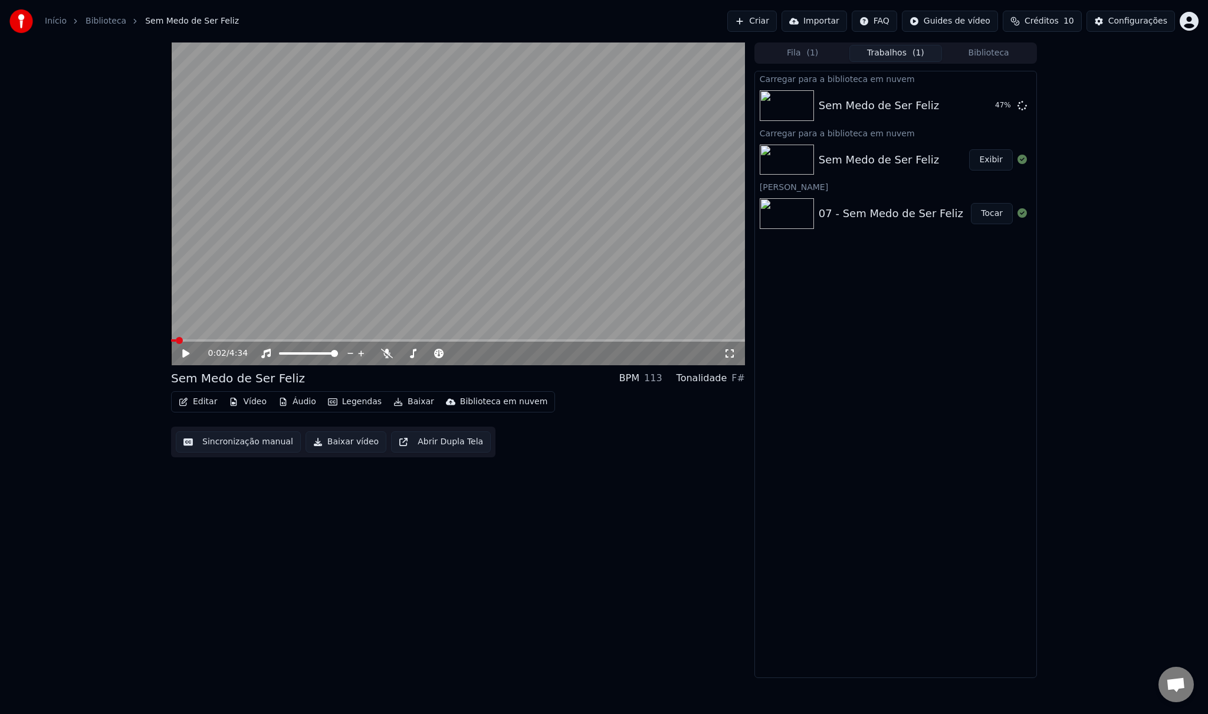
click at [1144, 26] on div "Configurações" at bounding box center [1137, 21] width 59 height 12
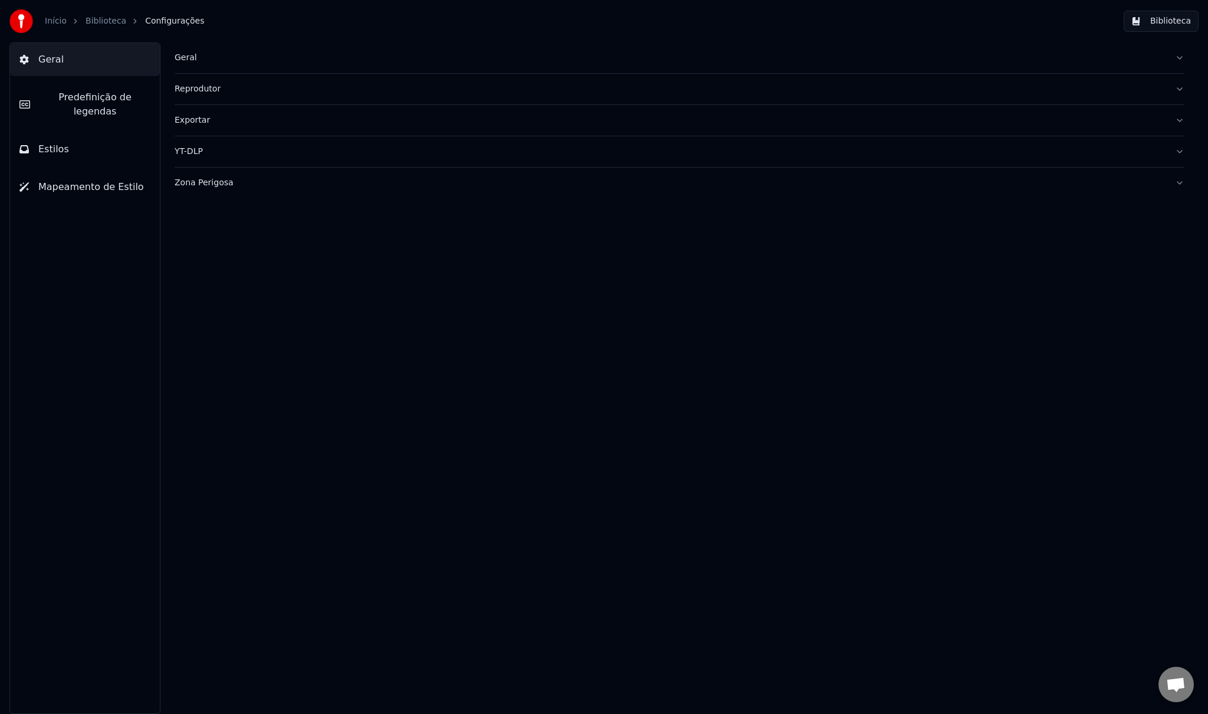
click at [50, 94] on span "Predefinição de legendas" at bounding box center [95, 104] width 111 height 28
click at [71, 180] on span "Mapeamento de Estilo" at bounding box center [91, 187] width 106 height 14
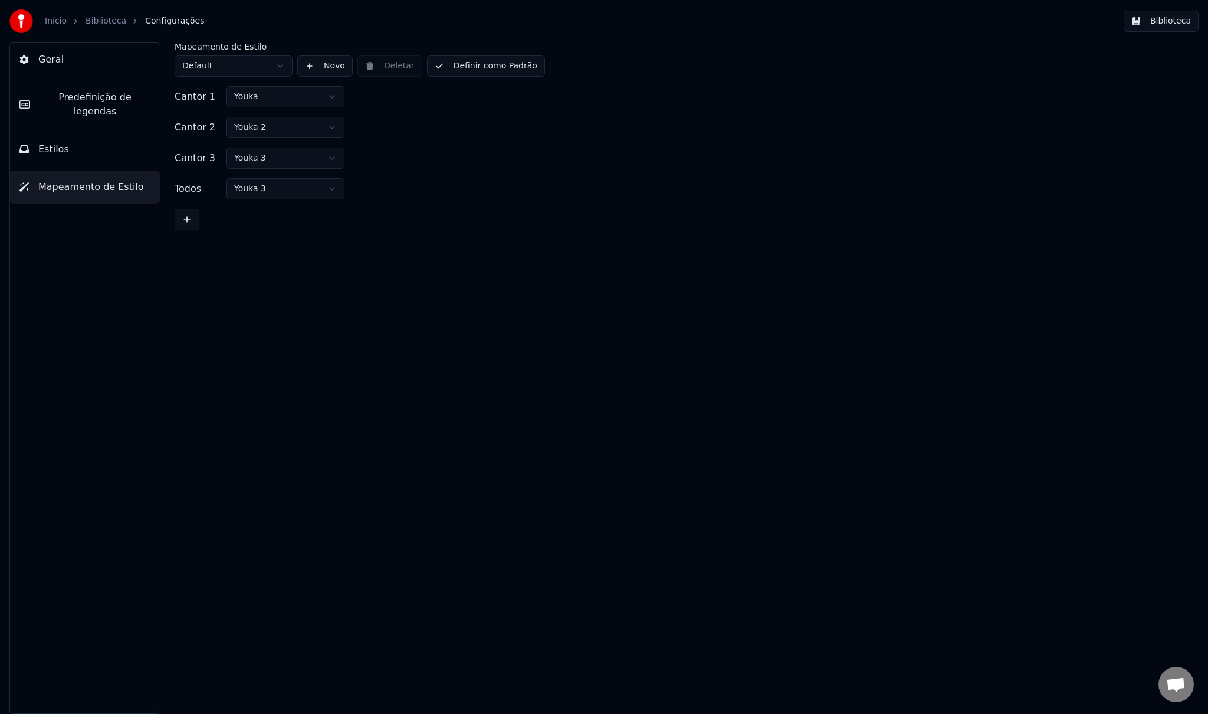
click at [52, 142] on span "Estilos" at bounding box center [53, 149] width 31 height 14
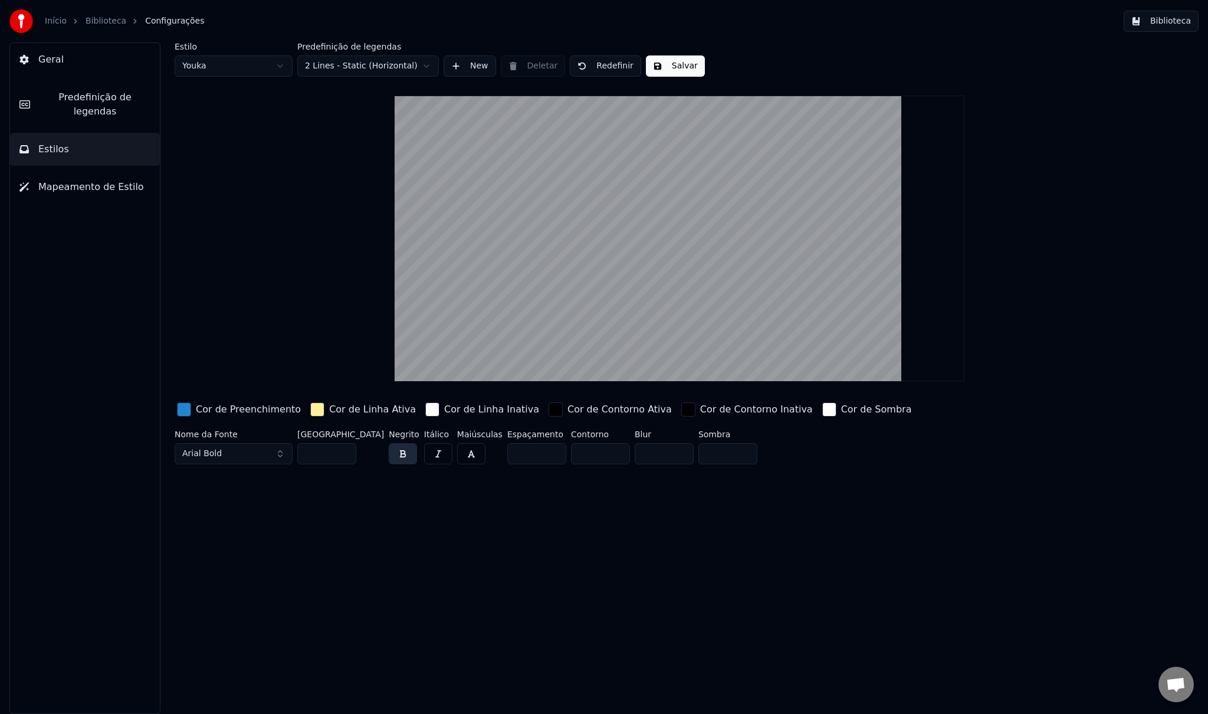
click at [48, 109] on button "Predefinição de legendas" at bounding box center [85, 104] width 150 height 47
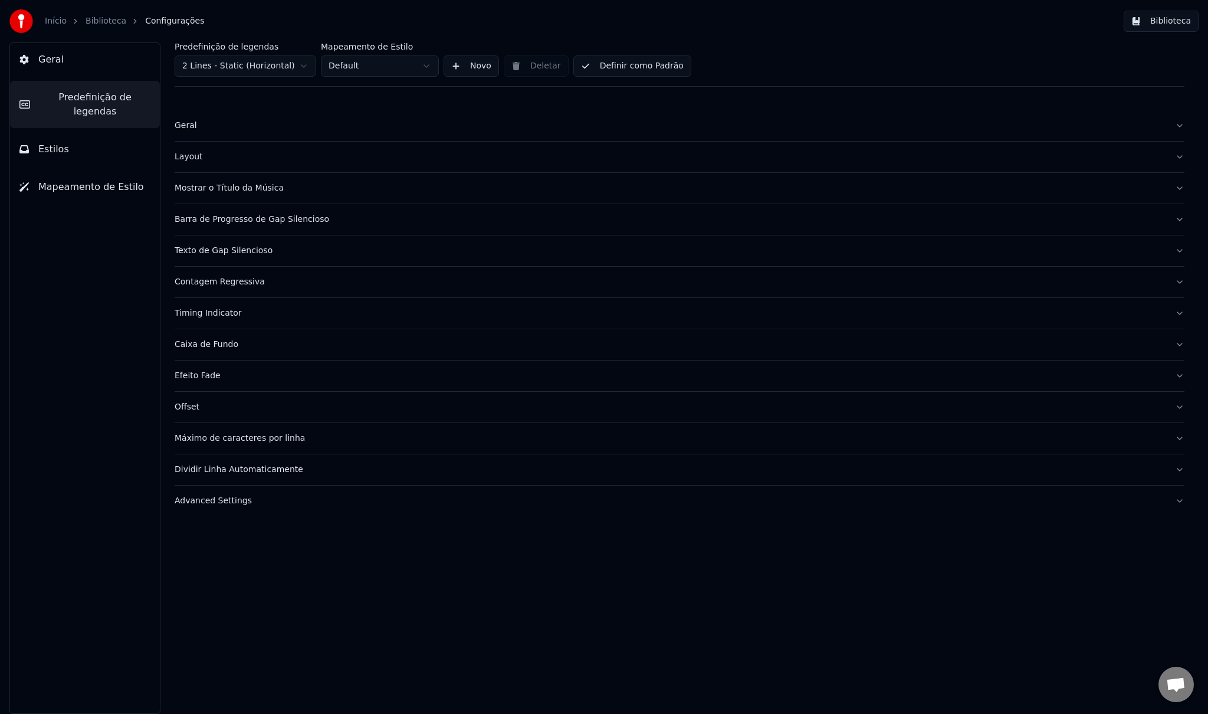
click at [48, 63] on span "Geral" at bounding box center [50, 59] width 25 height 14
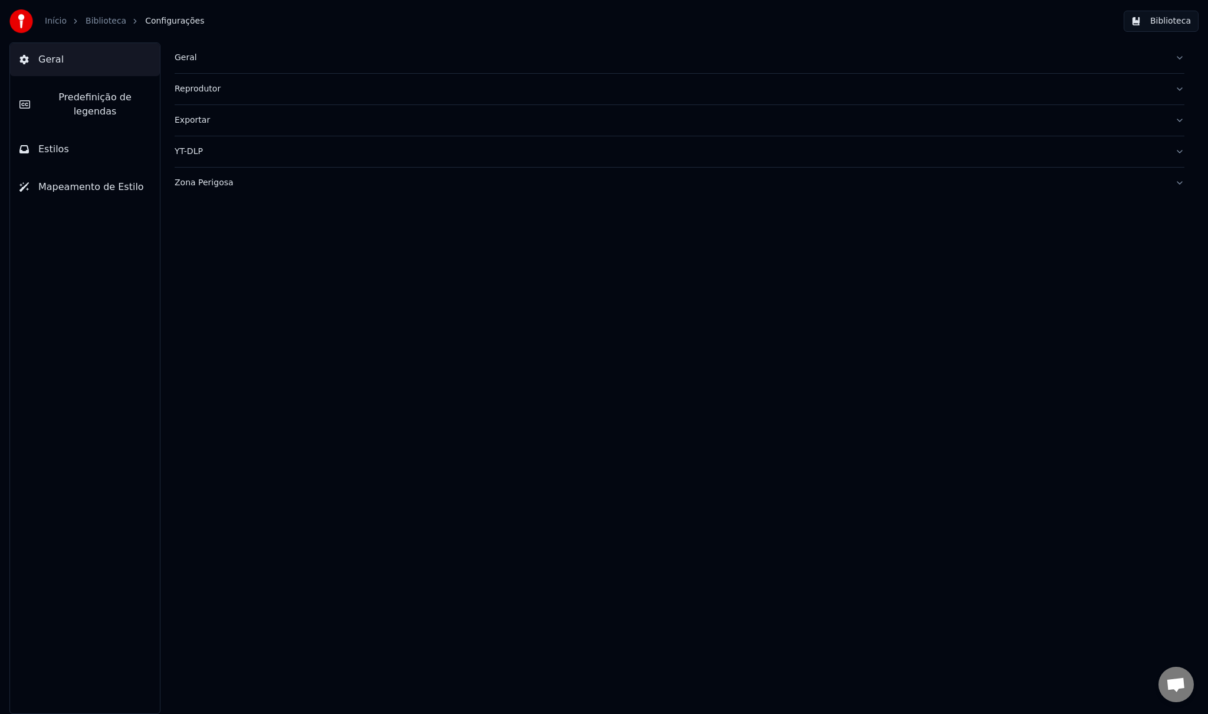
click at [1178, 21] on button "Biblioteca" at bounding box center [1161, 21] width 75 height 21
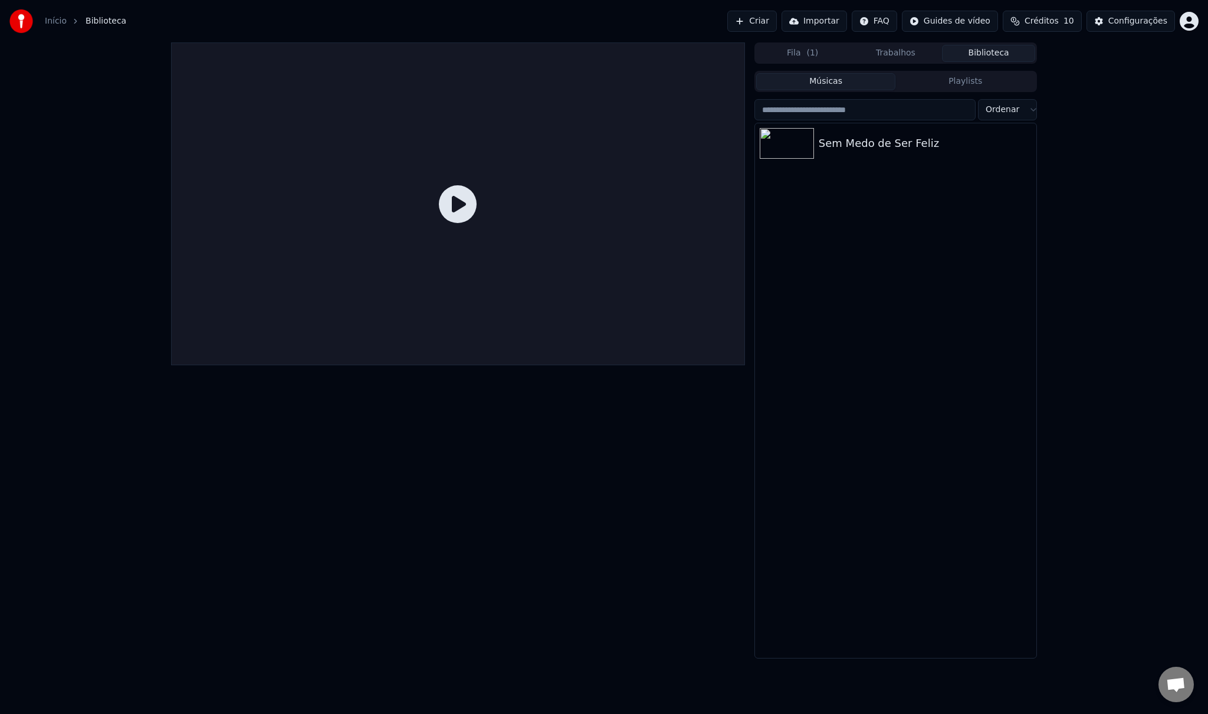
click at [1189, 22] on html "Início Biblioteca Criar Importar FAQ Guides de vídeo Créditos 10 Configurações …" at bounding box center [604, 357] width 1208 height 714
click at [1139, 44] on div "[EMAIL_ADDRESS][DOMAIN_NAME] Faturamento Votação de Recursos Sair 2.2.0 130a92c" at bounding box center [1137, 97] width 142 height 128
click at [1127, 94] on span "Votação de Recursos" at bounding box center [1136, 100] width 86 height 12
click at [59, 21] on link "Início" at bounding box center [56, 21] width 22 height 12
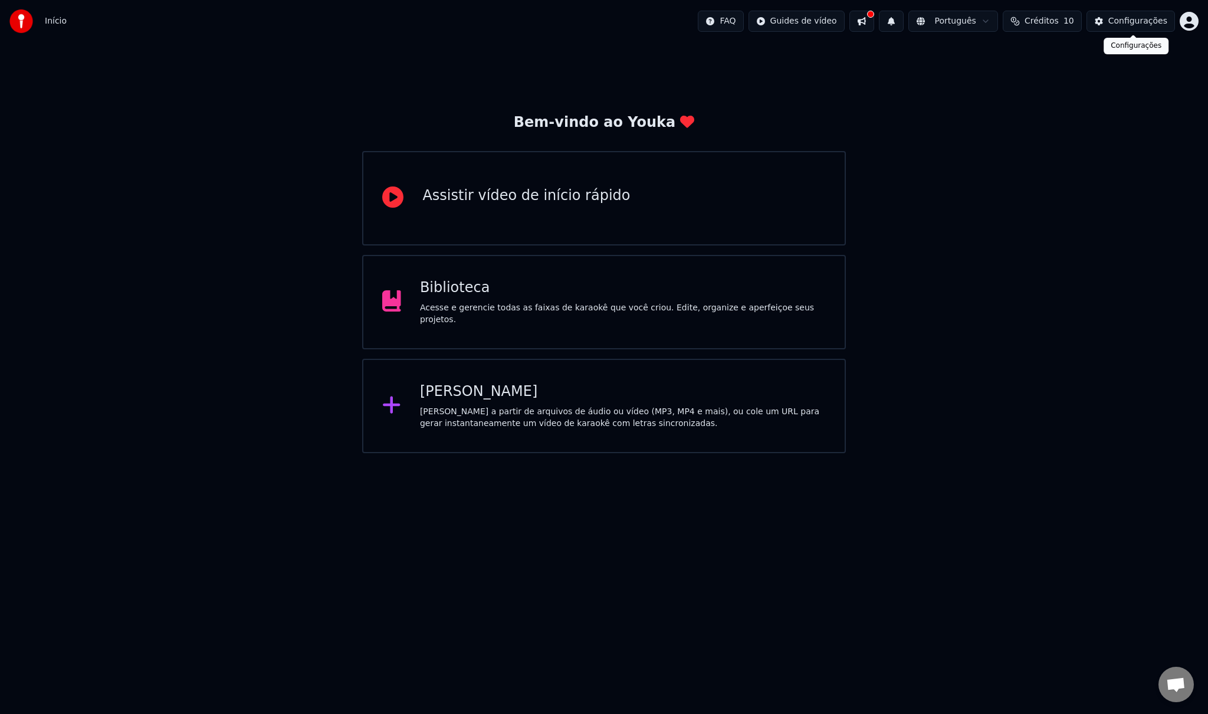
click at [1122, 19] on div "Configurações" at bounding box center [1137, 21] width 59 height 12
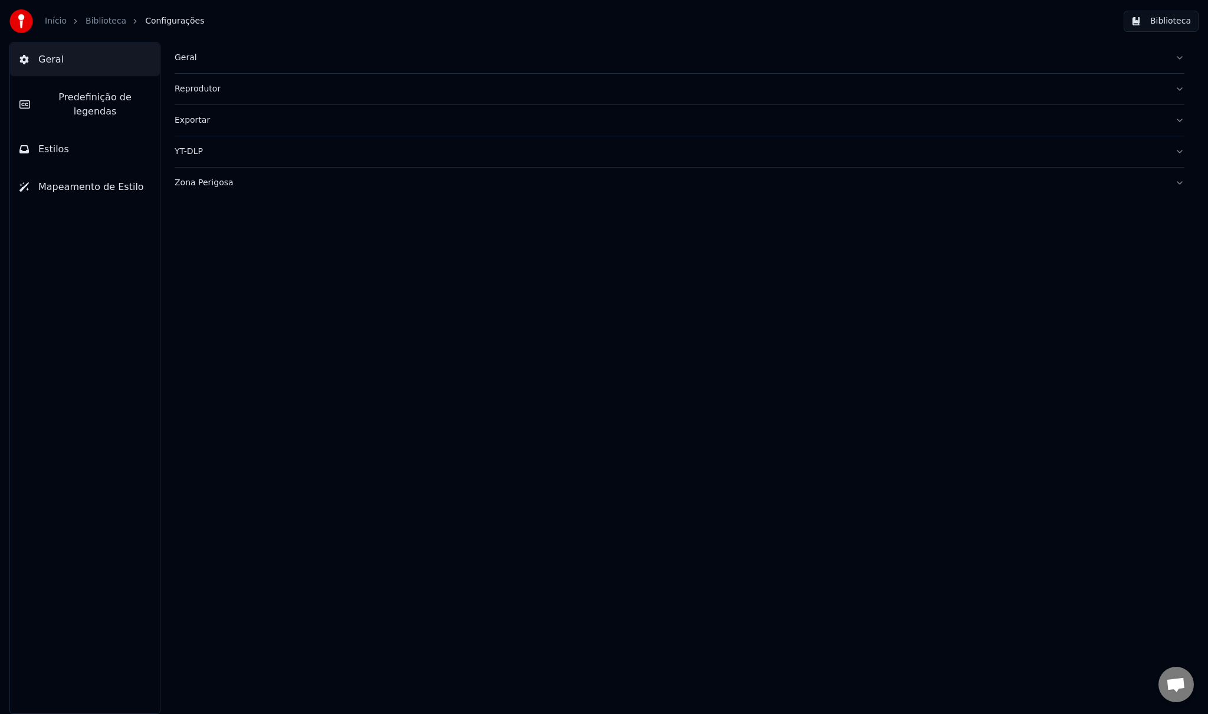
click at [96, 91] on span "Predefinição de legendas" at bounding box center [95, 104] width 111 height 28
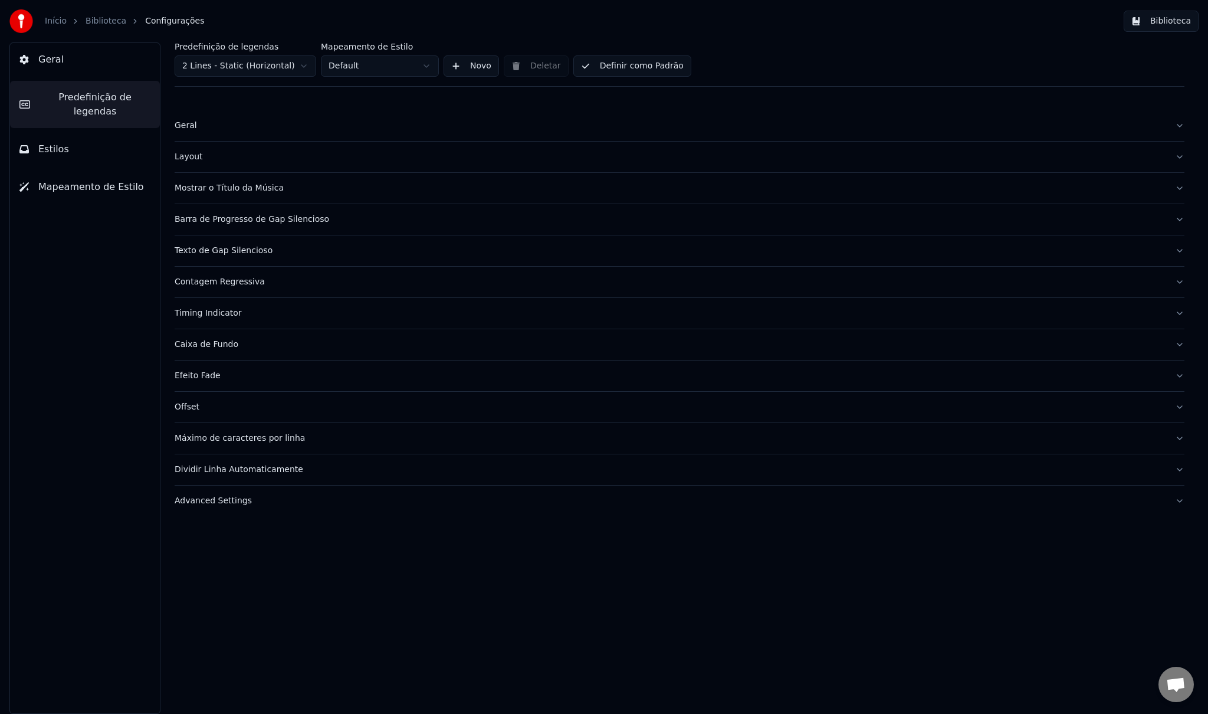
click at [85, 133] on button "Estilos" at bounding box center [85, 149] width 150 height 33
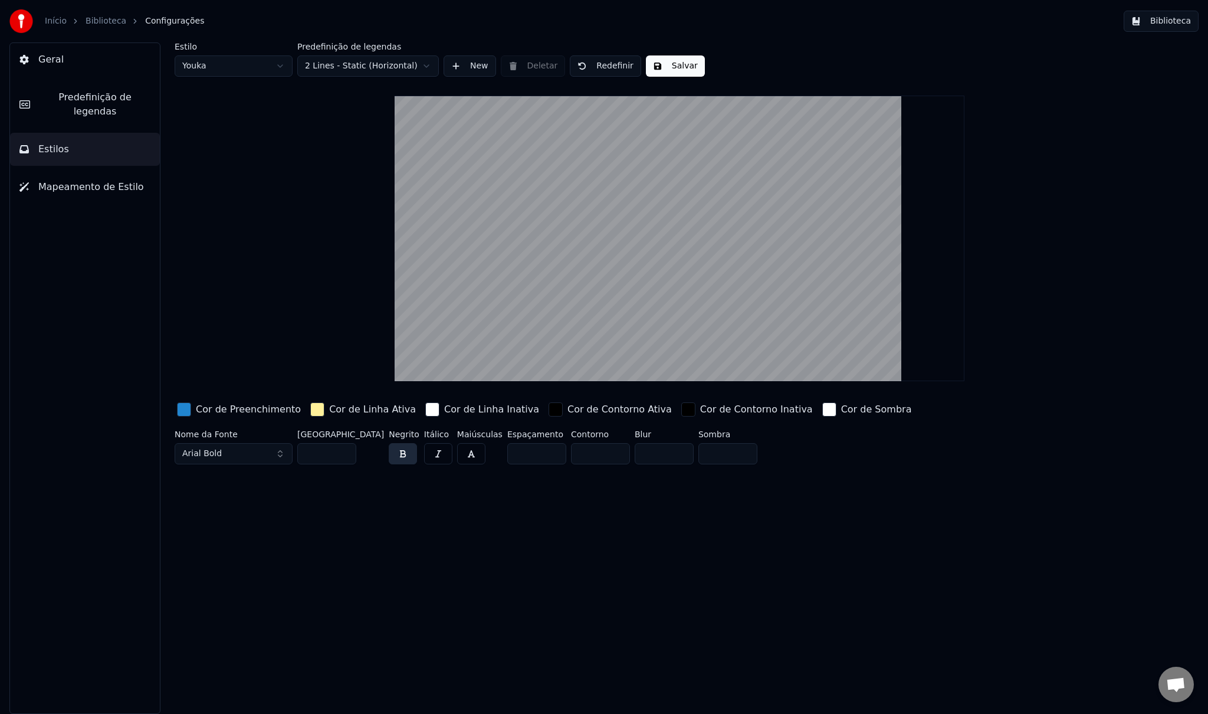
click at [71, 186] on button "Mapeamento de Estilo" at bounding box center [85, 186] width 150 height 33
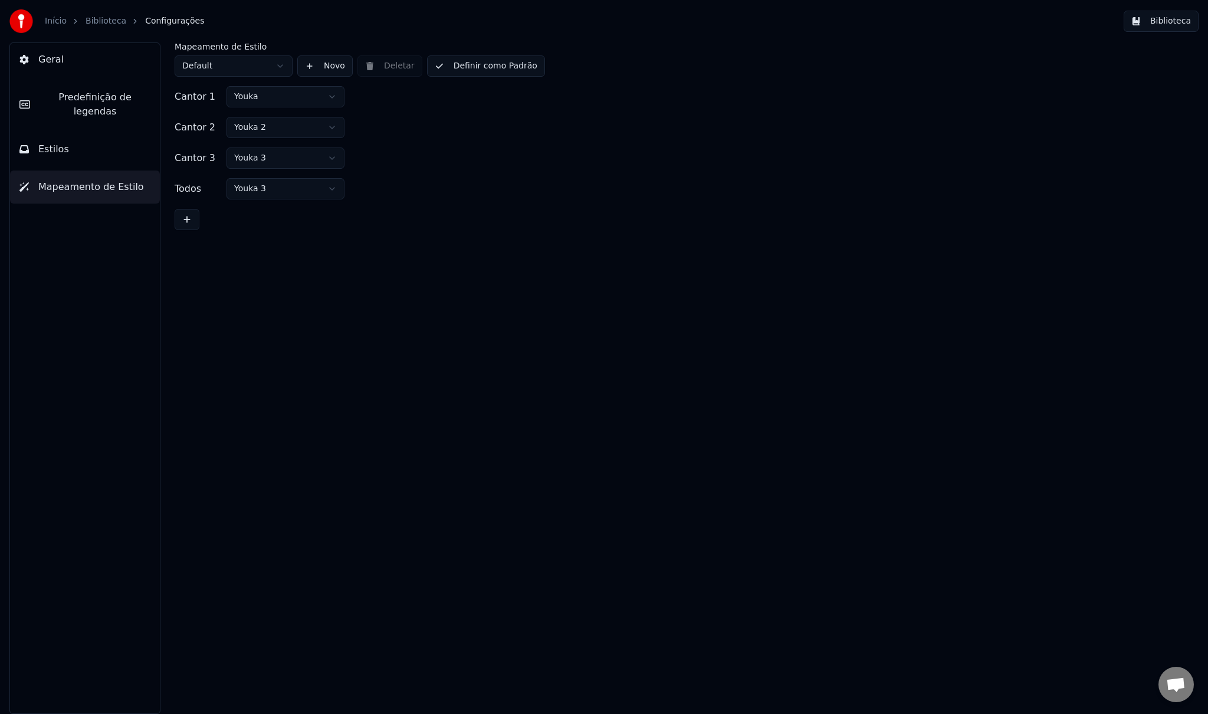
click at [61, 142] on span "Estilos" at bounding box center [53, 149] width 31 height 14
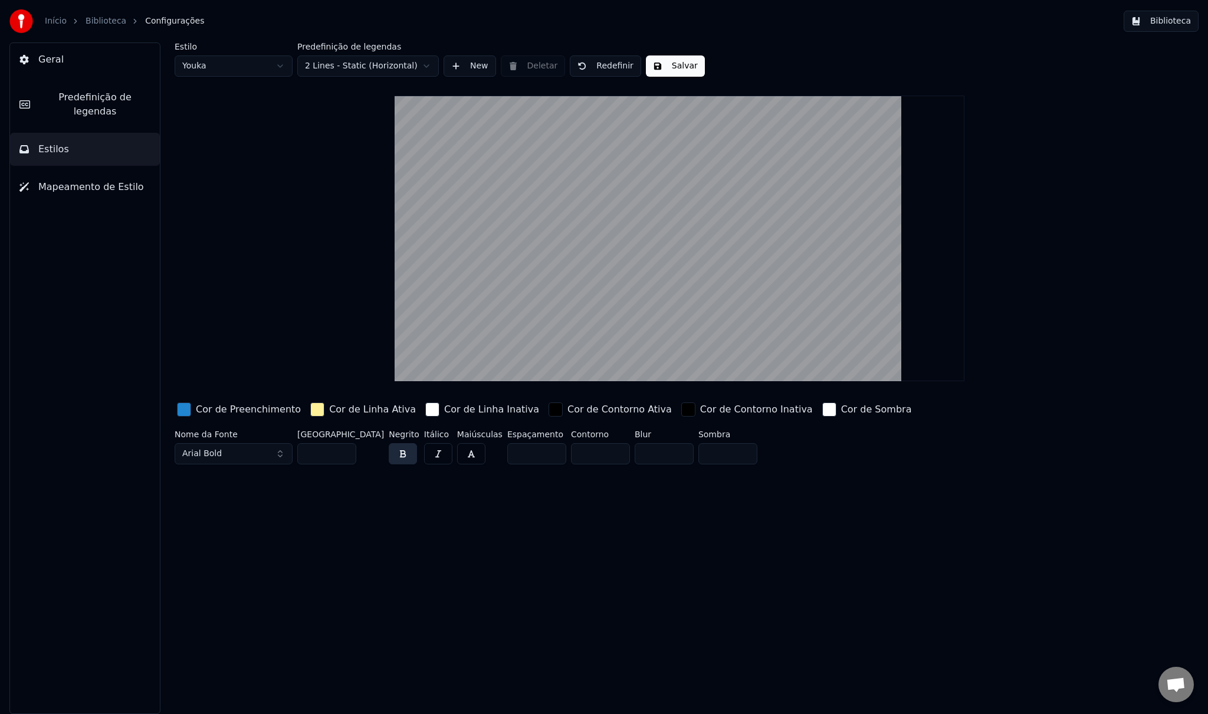
click at [55, 16] on link "Início" at bounding box center [56, 21] width 22 height 12
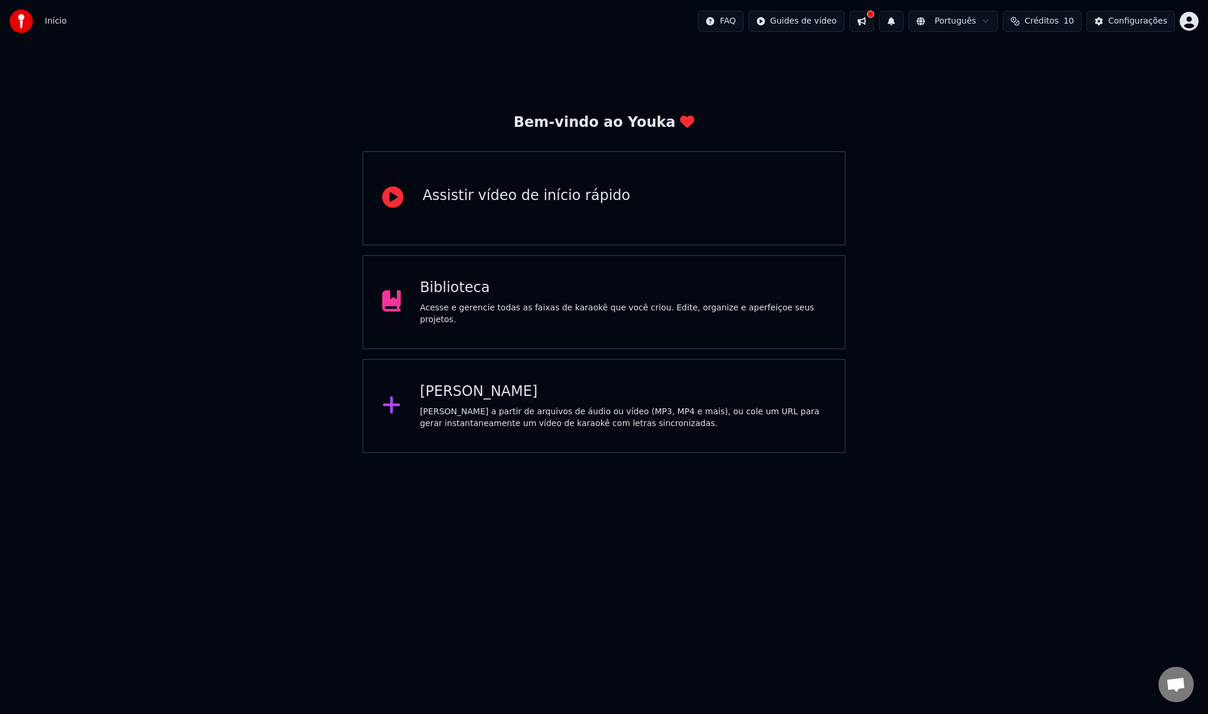
click at [451, 297] on div "Biblioteca" at bounding box center [623, 287] width 406 height 19
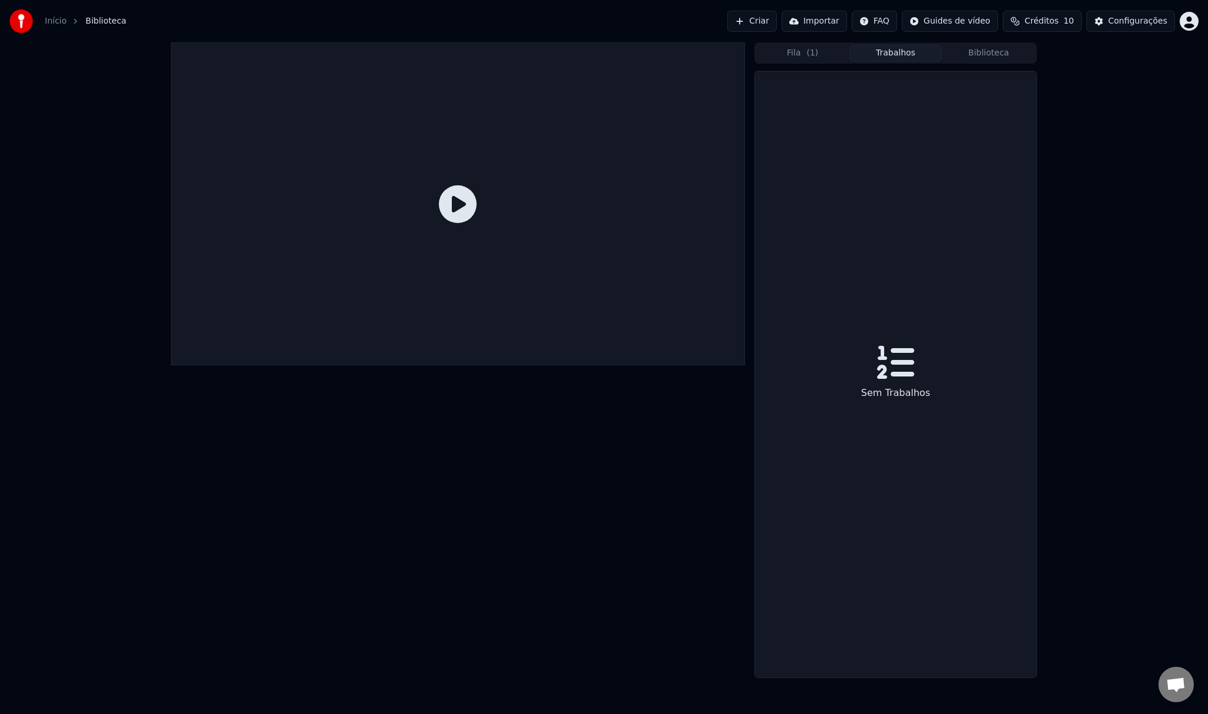
click at [894, 51] on button "Trabalhos" at bounding box center [895, 53] width 93 height 17
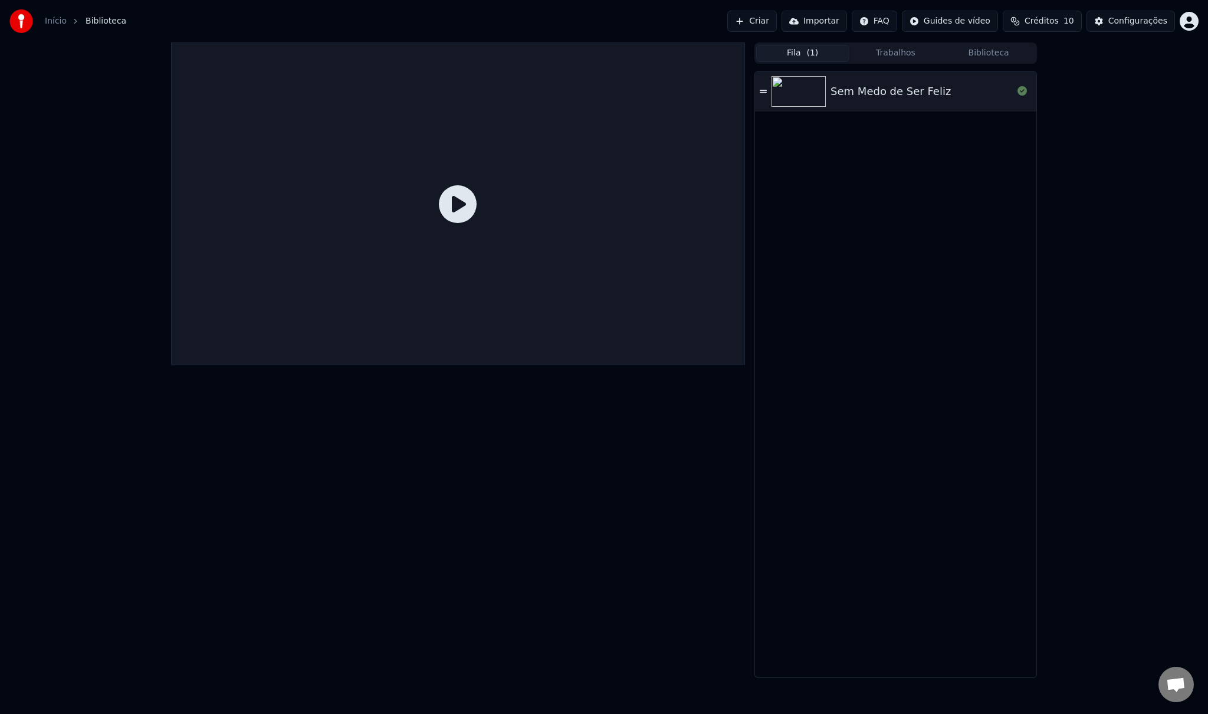
click at [797, 50] on button "Fila ( 1 )" at bounding box center [802, 53] width 93 height 17
click at [892, 50] on button "Trabalhos" at bounding box center [895, 53] width 93 height 17
click at [989, 50] on button "Biblioteca" at bounding box center [988, 53] width 93 height 17
click at [948, 83] on button "Playlists" at bounding box center [965, 81] width 140 height 17
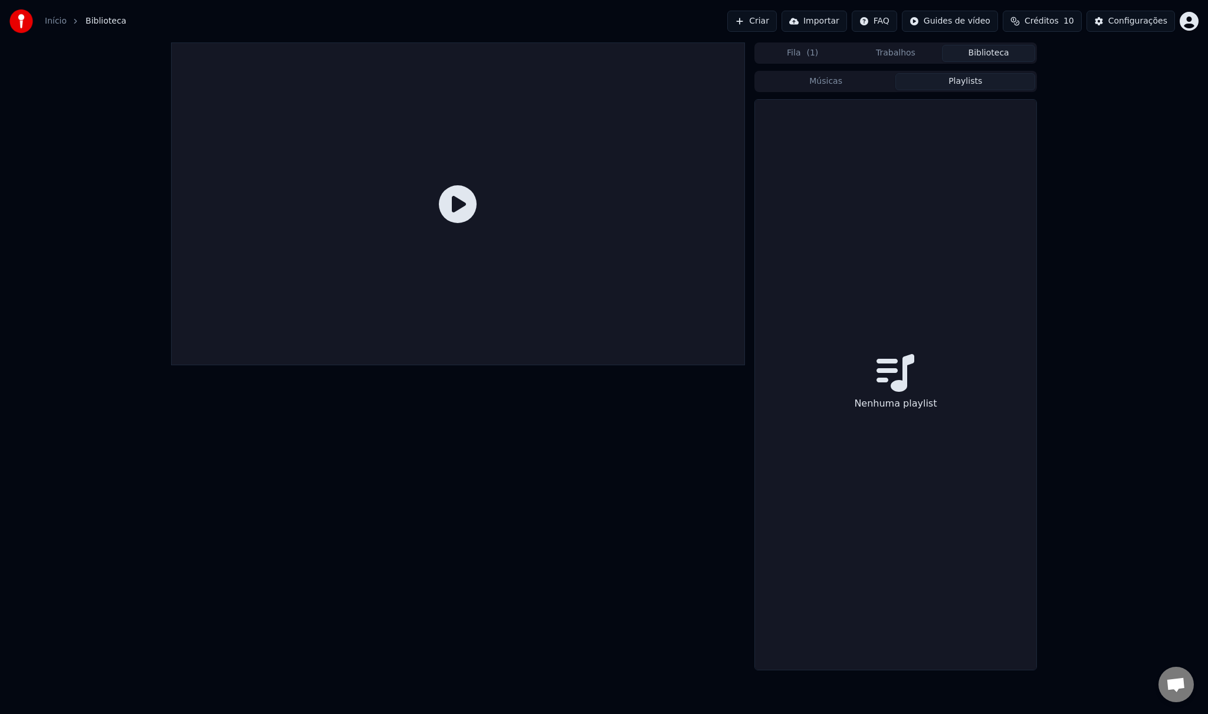
click at [810, 83] on button "Músicas" at bounding box center [826, 81] width 140 height 17
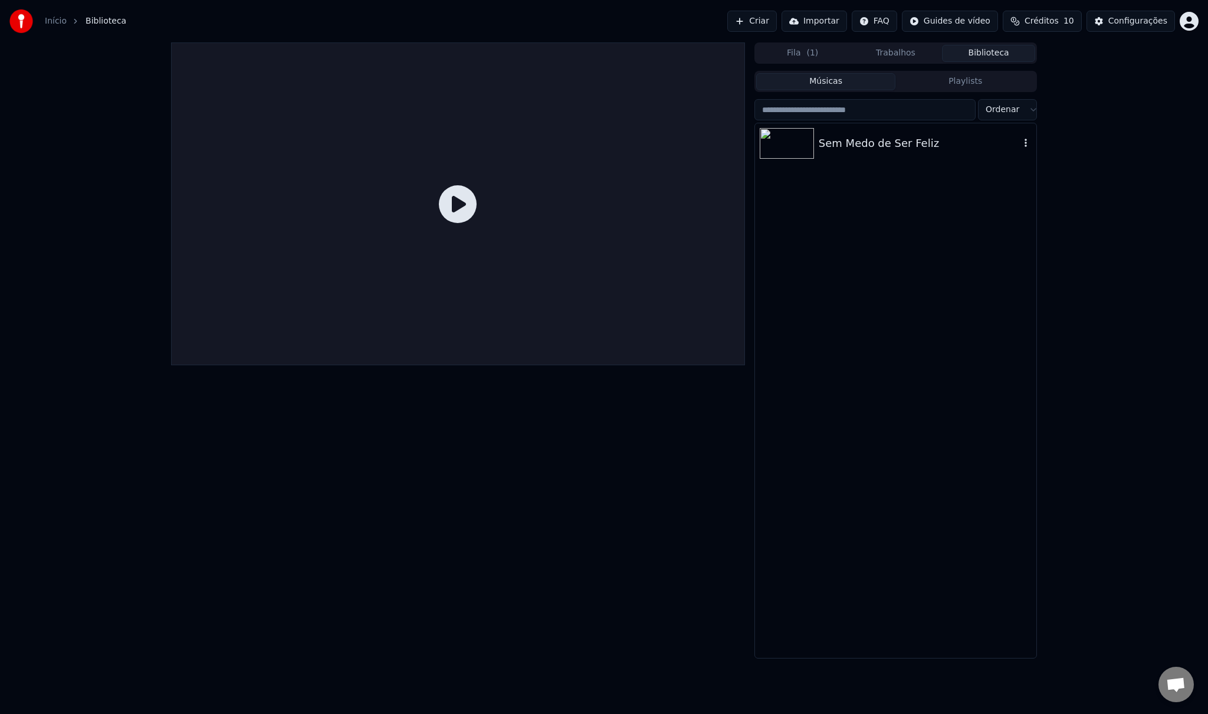
click at [852, 151] on div "Sem Medo de Ser Feliz" at bounding box center [919, 143] width 201 height 17
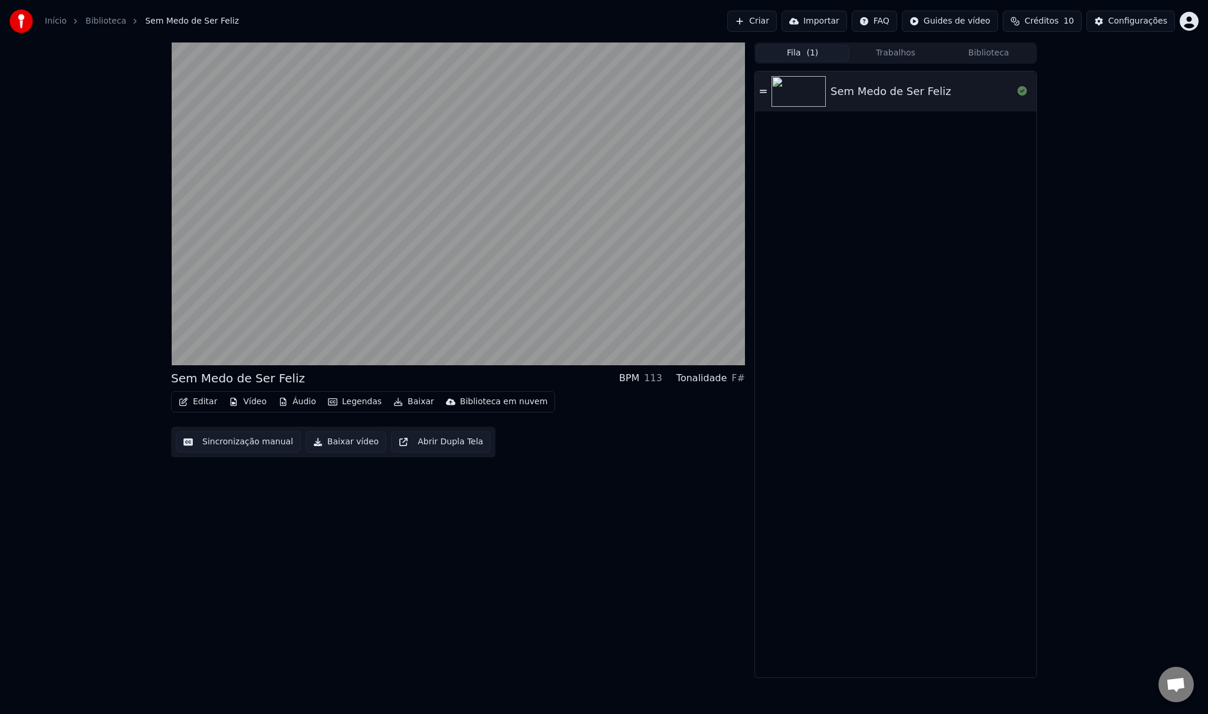
click at [821, 47] on button "Fila ( 1 )" at bounding box center [802, 53] width 93 height 17
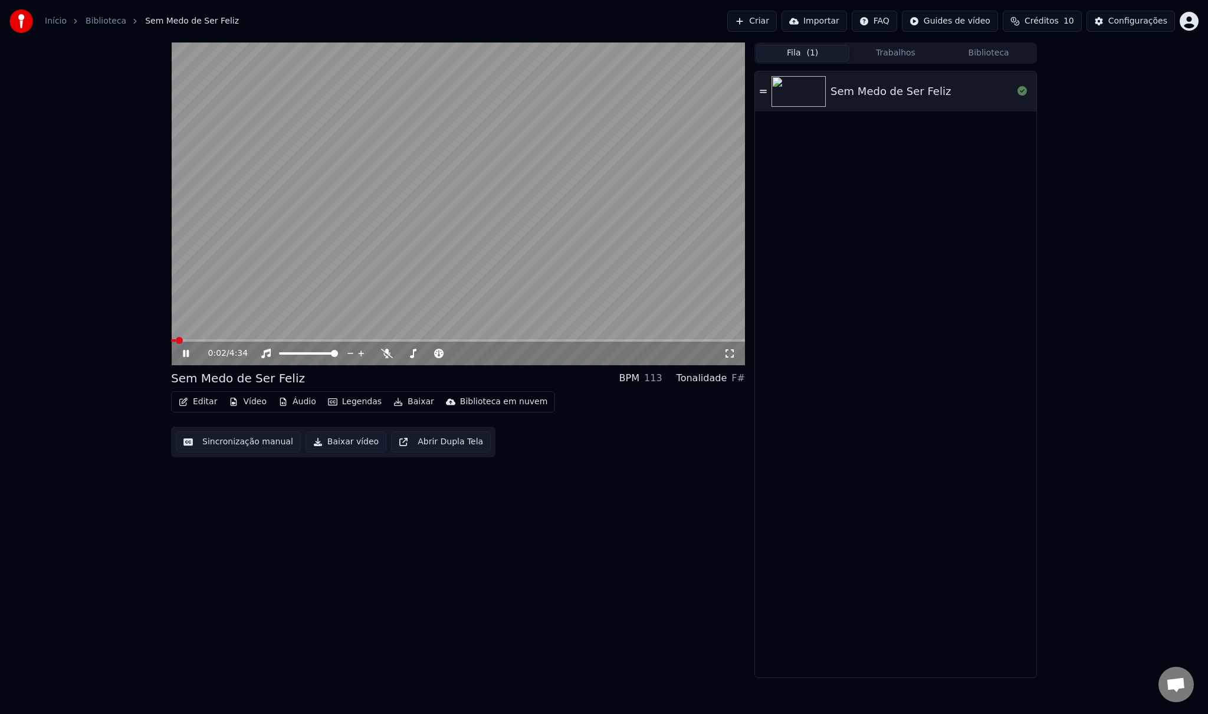
click at [183, 359] on div "0:02 / 4:34" at bounding box center [458, 354] width 574 height 24
click at [184, 357] on icon at bounding box center [194, 353] width 28 height 9
click at [897, 52] on button "Trabalhos" at bounding box center [895, 53] width 93 height 17
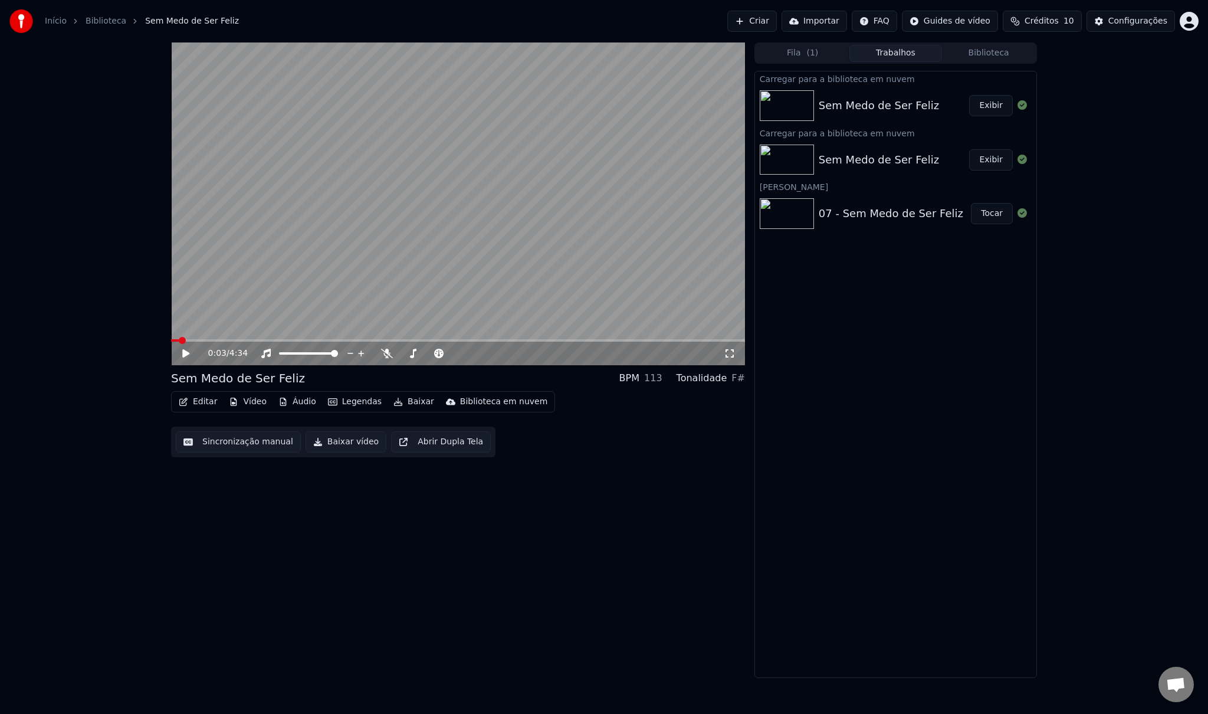
click at [876, 90] on div "Sem Medo de Ser Feliz Exibir" at bounding box center [895, 106] width 281 height 40
click at [57, 21] on link "Início" at bounding box center [56, 21] width 22 height 12
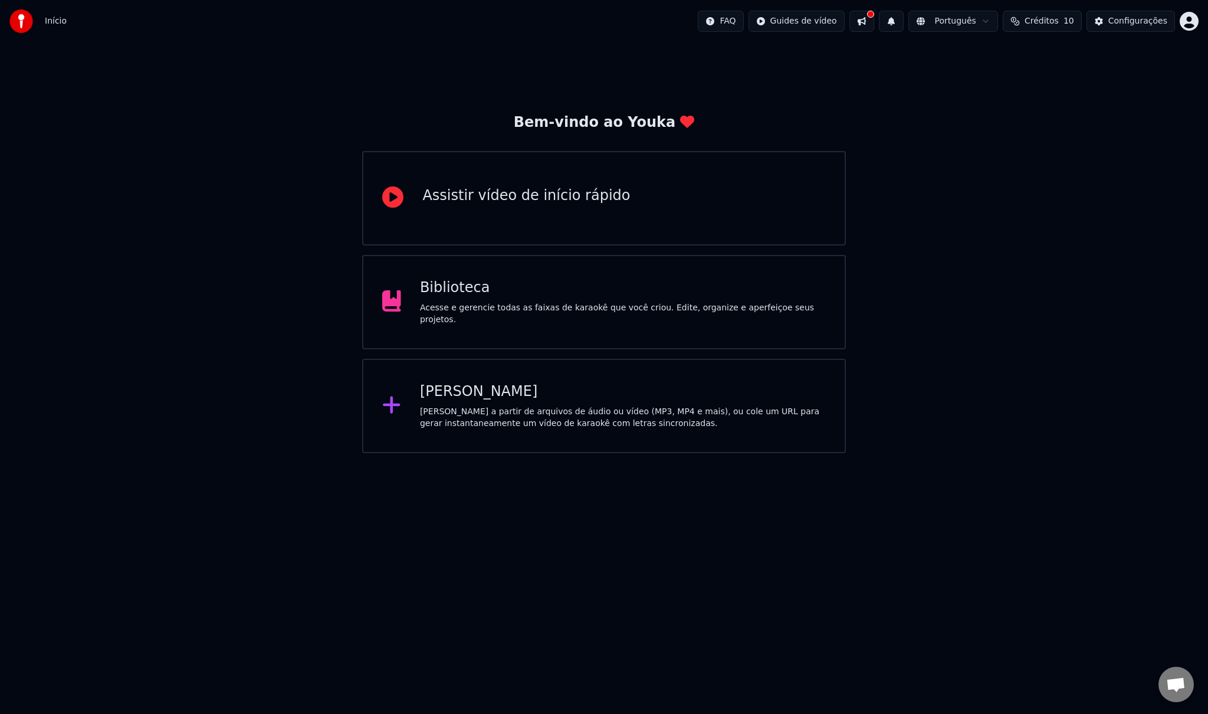
click at [517, 418] on div "[PERSON_NAME] a partir de arquivos de áudio ou vídeo (MP3, MP4 e mais), ou cole…" at bounding box center [623, 418] width 406 height 24
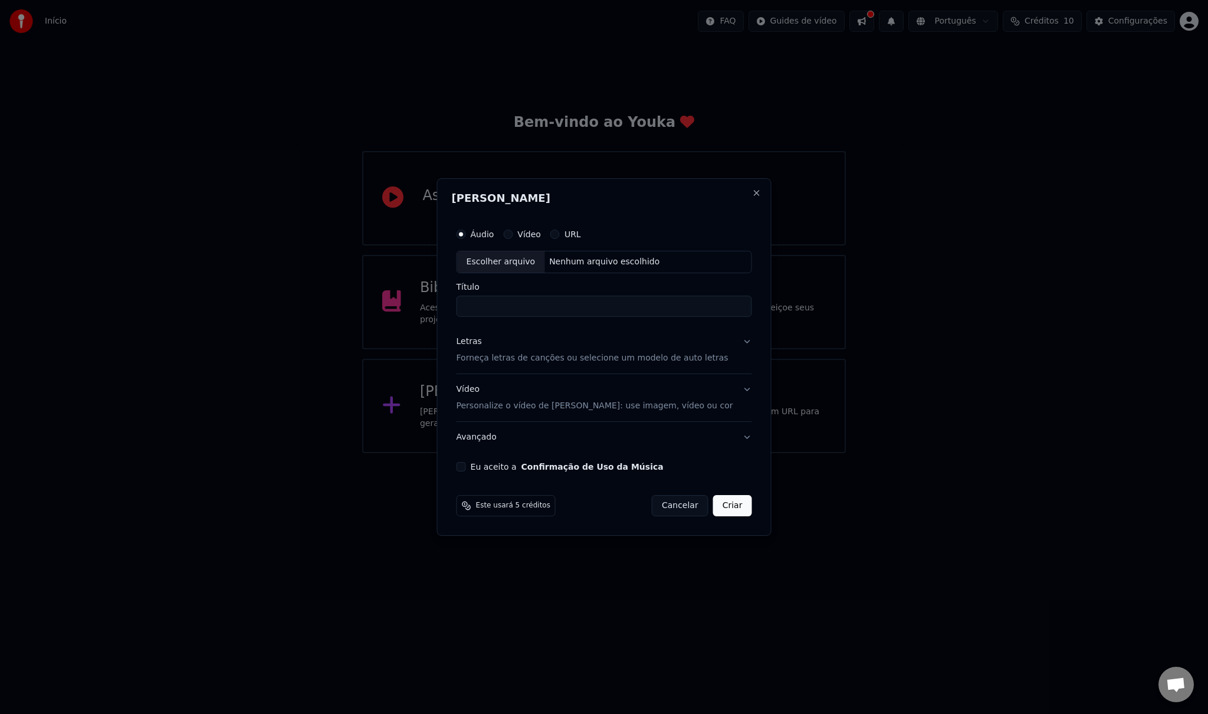
click at [517, 261] on div "Escolher arquivo" at bounding box center [501, 261] width 88 height 21
drag, startPoint x: 488, startPoint y: 303, endPoint x: 404, endPoint y: 294, distance: 84.8
click at [404, 294] on body "**********" at bounding box center [604, 226] width 1208 height 453
type input "**********"
click at [739, 342] on button "Letras Forneça letras de canções ou selecione um modelo de auto letras" at bounding box center [605, 349] width 296 height 47
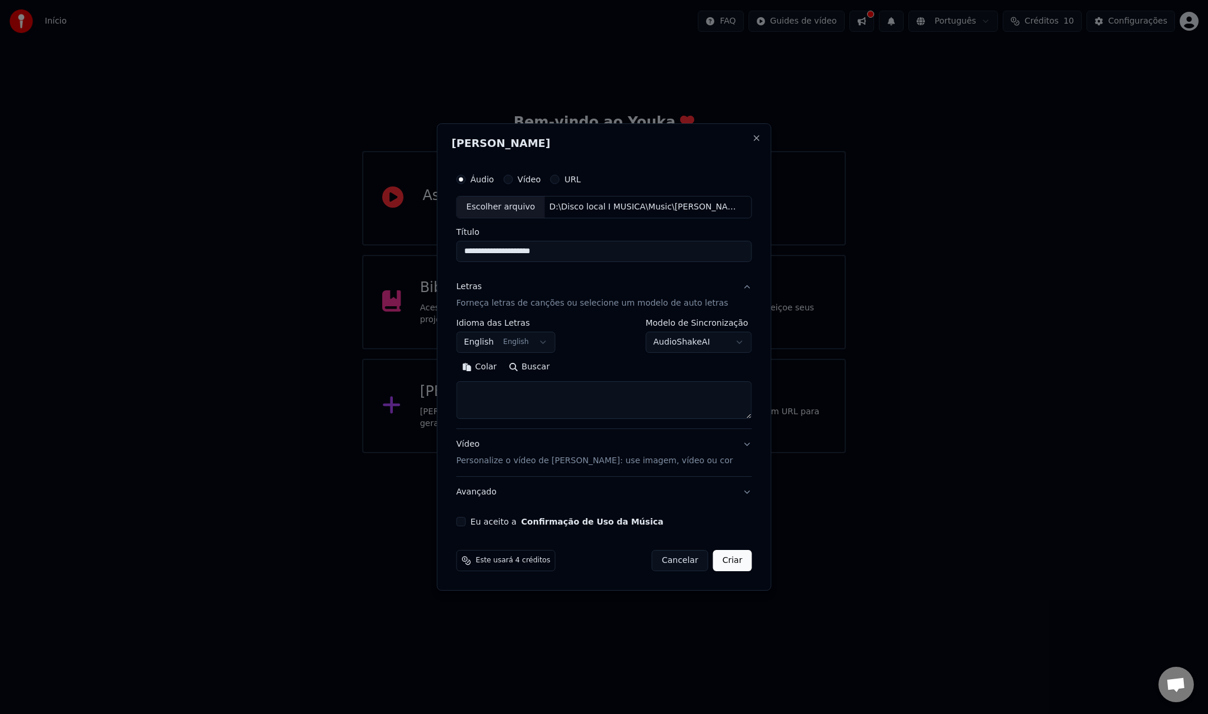
click at [495, 393] on textarea at bounding box center [605, 400] width 296 height 38
paste textarea "**********"
type textarea "**********"
click at [731, 442] on button "Vídeo Personalize o vídeo de karaokê: use imagem, vídeo ou cor" at bounding box center [605, 452] width 296 height 47
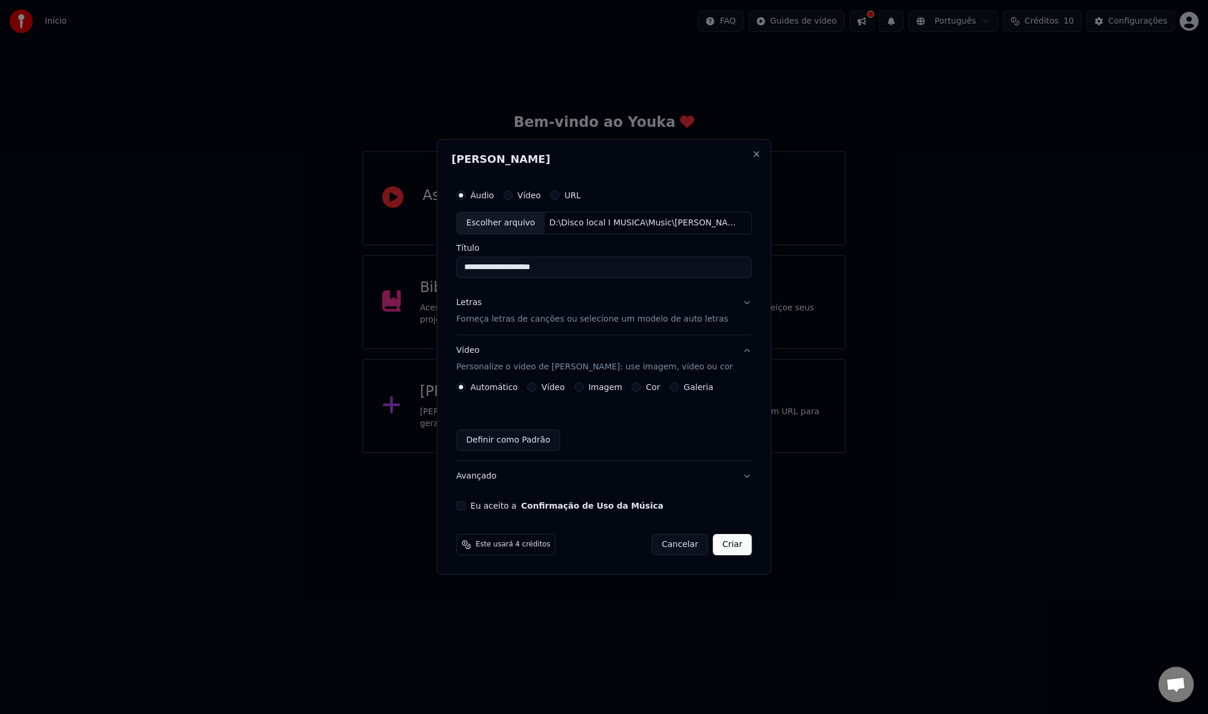
click at [583, 386] on button "Imagem" at bounding box center [578, 386] width 9 height 9
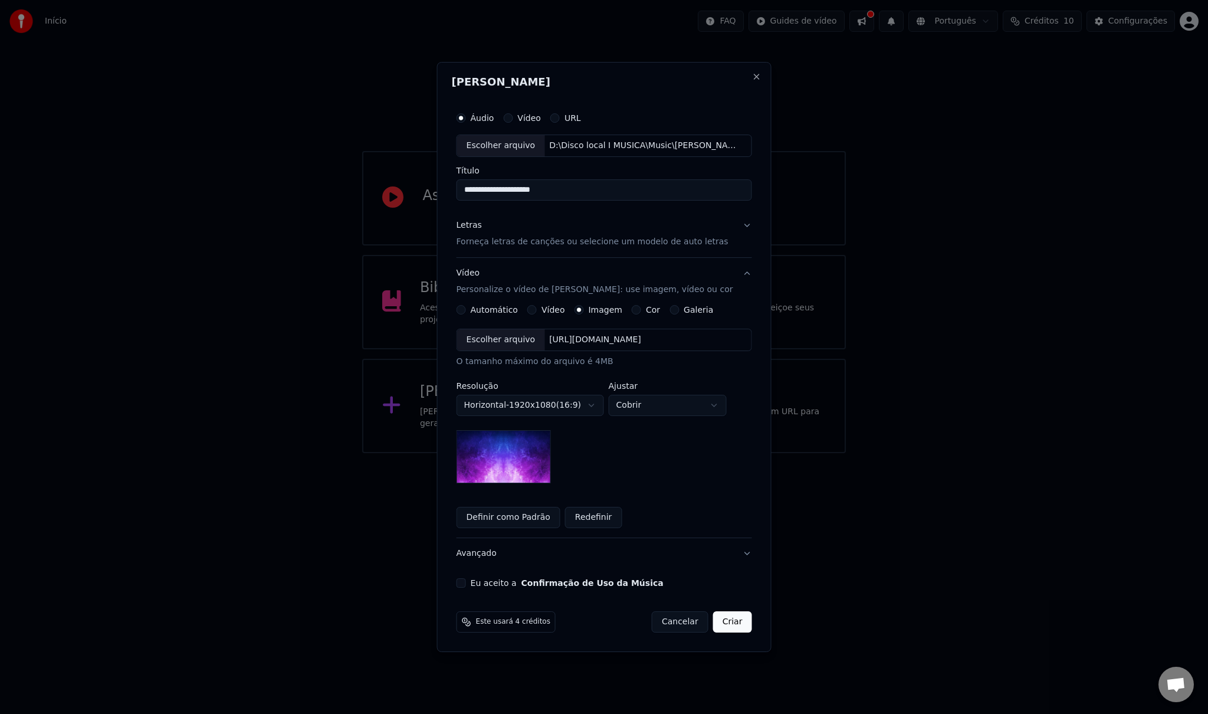
click at [494, 341] on div "Escolher arquivo" at bounding box center [501, 339] width 88 height 21
click at [466, 582] on button "Eu aceito a Confirmação de Uso da Música" at bounding box center [461, 582] width 9 height 9
click at [602, 185] on input "**********" at bounding box center [605, 189] width 296 height 21
paste input "**********"
type input "**********"
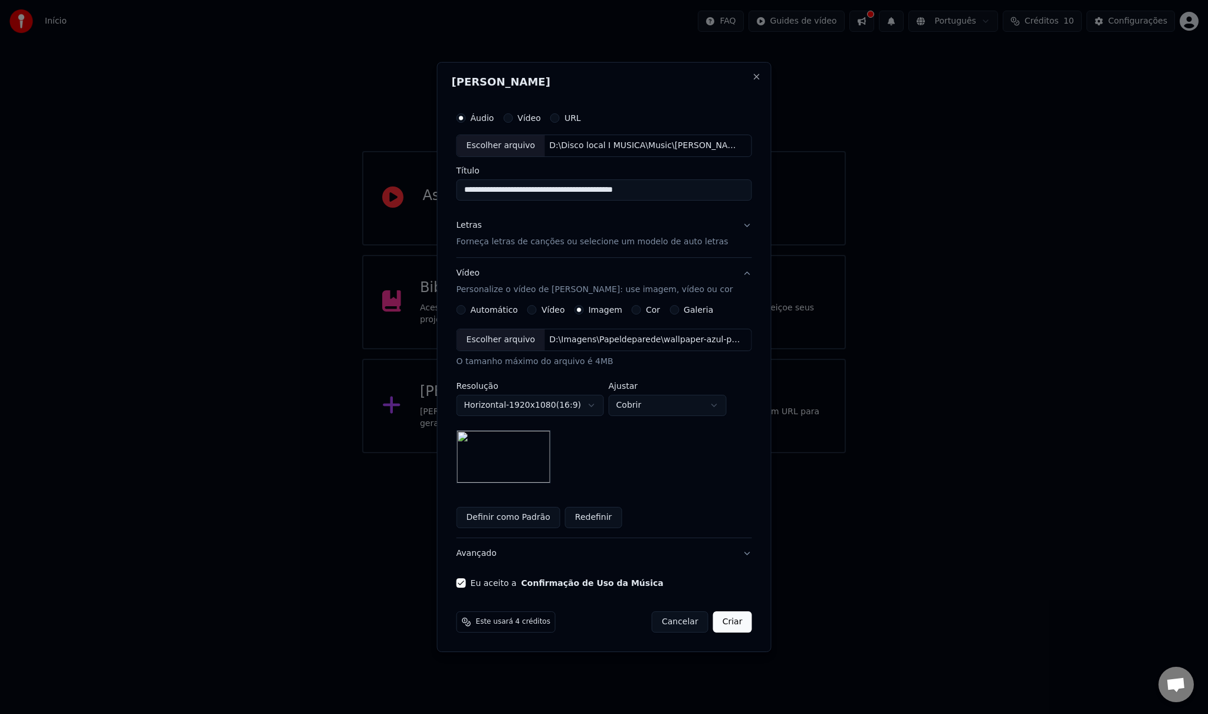
click at [727, 625] on button "Criar" at bounding box center [732, 621] width 39 height 21
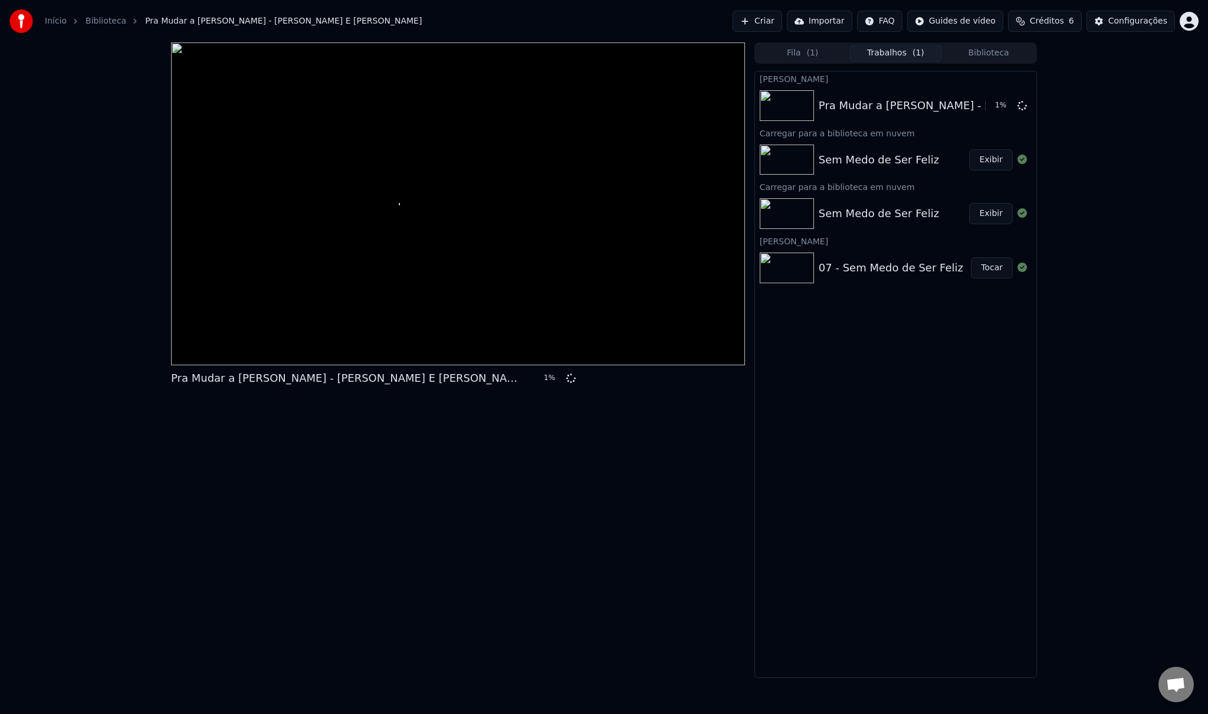
click at [1063, 17] on span "Créditos" at bounding box center [1047, 21] width 34 height 12
click at [1095, 83] on td "30" at bounding box center [1102, 78] width 76 height 21
click at [1057, 111] on button "Atualizar" at bounding box center [1052, 109] width 66 height 21
click at [1059, 21] on span "Créditos" at bounding box center [1047, 21] width 34 height 12
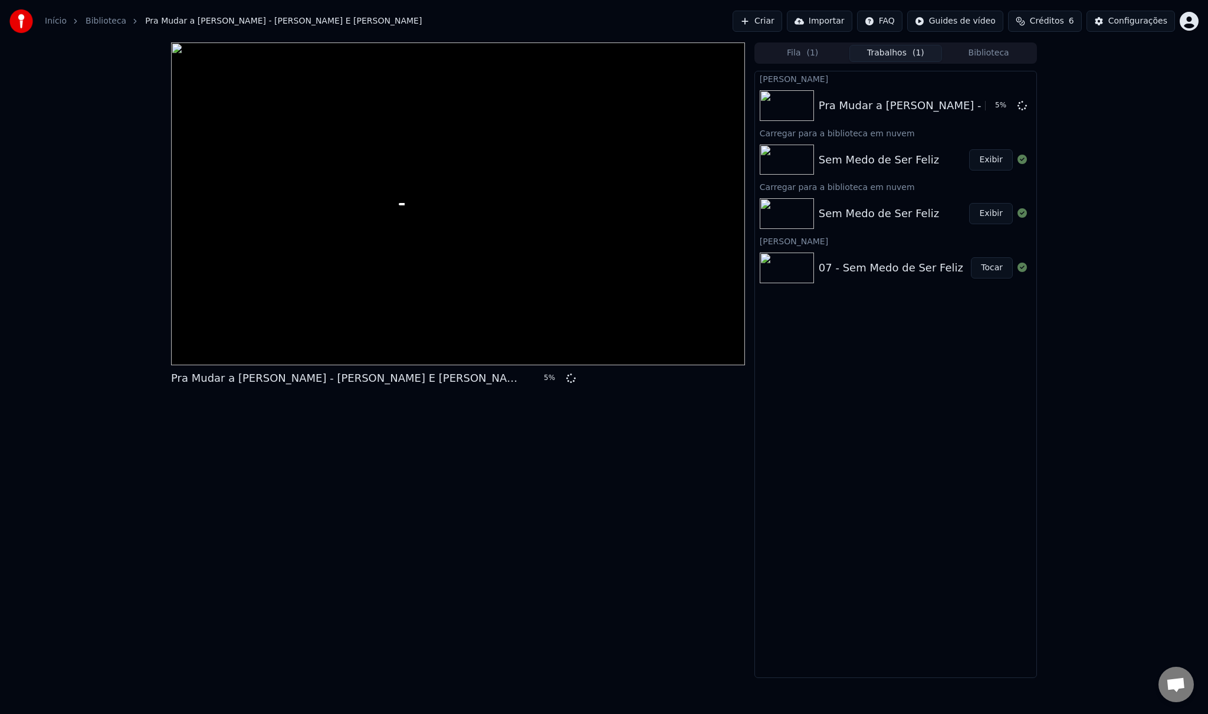
click at [1059, 21] on span "Créditos" at bounding box center [1047, 21] width 34 height 12
click at [1058, 110] on button "Atualizar" at bounding box center [1052, 109] width 66 height 21
click at [1002, 59] on th "Recarregar" at bounding box center [990, 56] width 55 height 24
click at [991, 78] on td "15" at bounding box center [990, 78] width 55 height 21
click at [1007, 82] on td "15" at bounding box center [990, 78] width 55 height 21
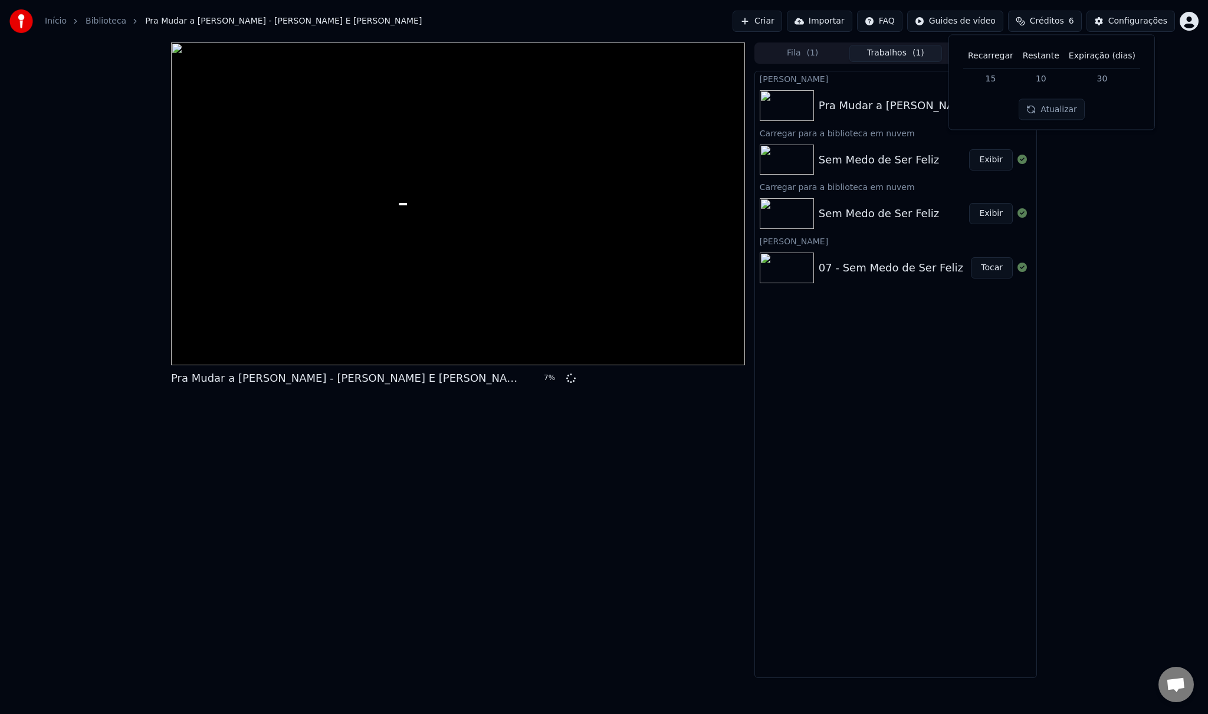
click at [1170, 175] on div "Pra Mudar a Minha Vida - [PERSON_NAME] E [PERSON_NAME] 7 % Fila ( 1 ) Trabalhos…" at bounding box center [604, 359] width 1208 height 635
click at [1189, 17] on html "Início Biblioteca Pra Mudar a Minha Vida - [PERSON_NAME] E [PERSON_NAME] Import…" at bounding box center [604, 357] width 1208 height 714
click at [1128, 70] on span "Faturamento" at bounding box center [1119, 76] width 52 height 12
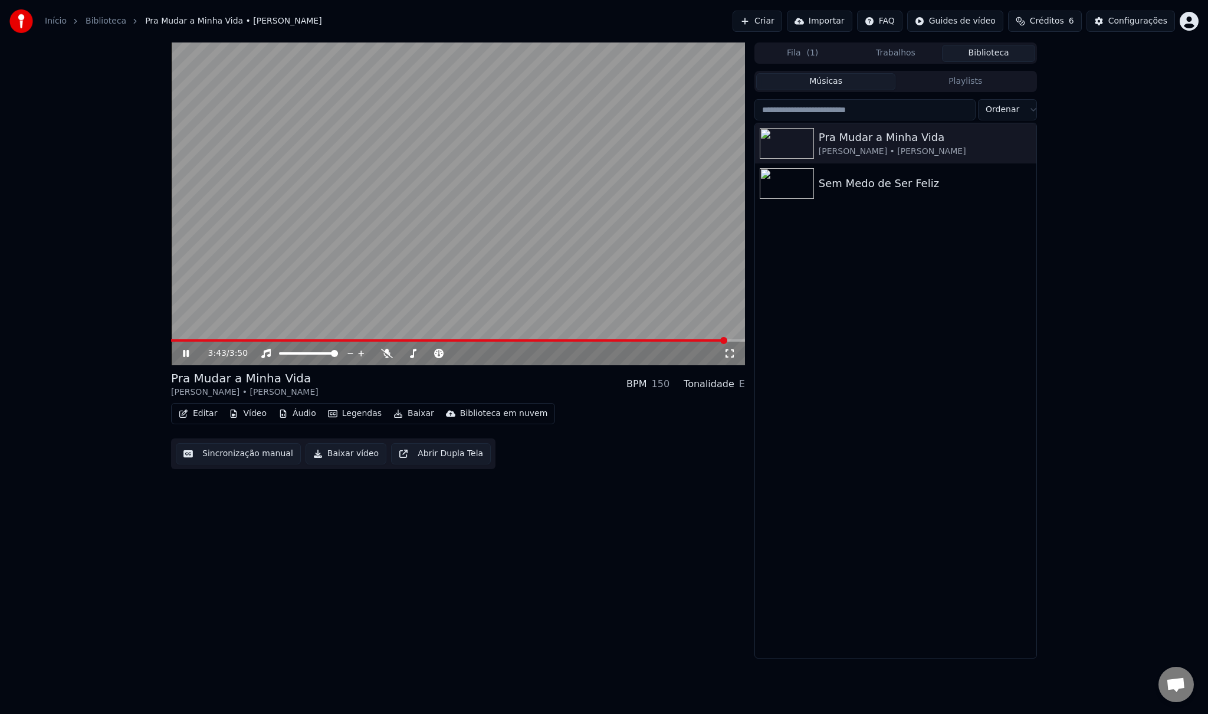
click at [1007, 50] on button "Biblioteca" at bounding box center [988, 53] width 93 height 17
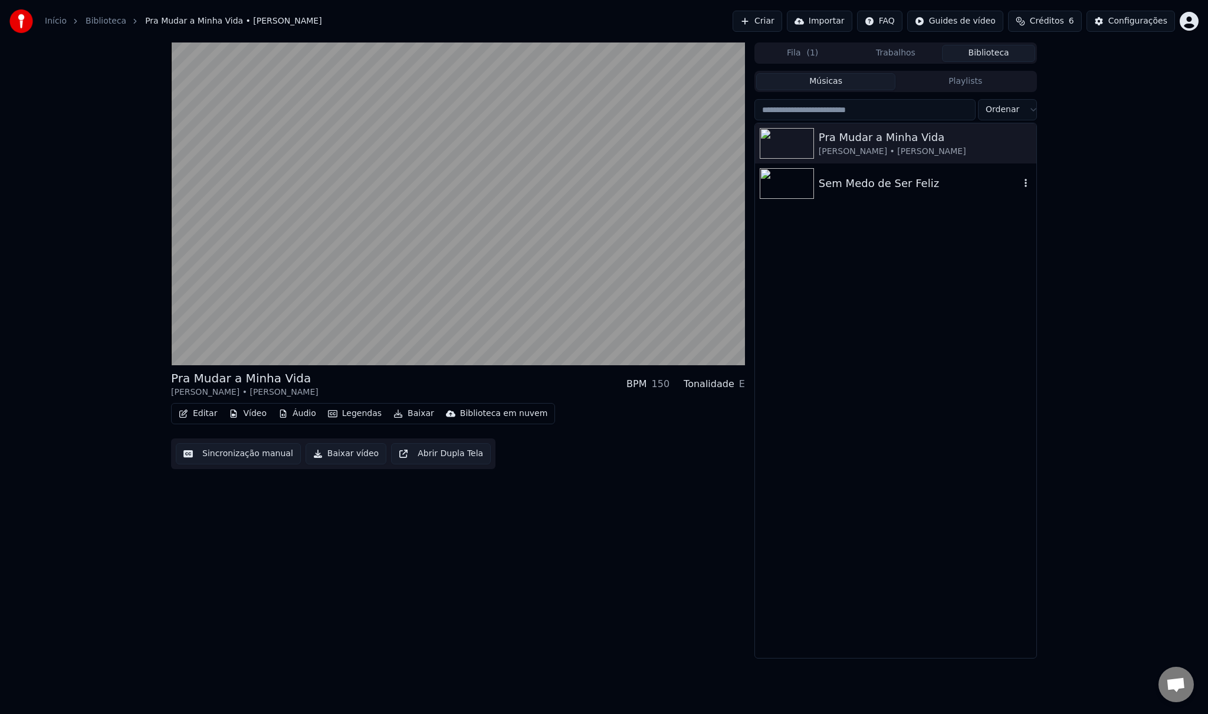
click at [1026, 183] on icon "button" at bounding box center [1026, 183] width 2 height 8
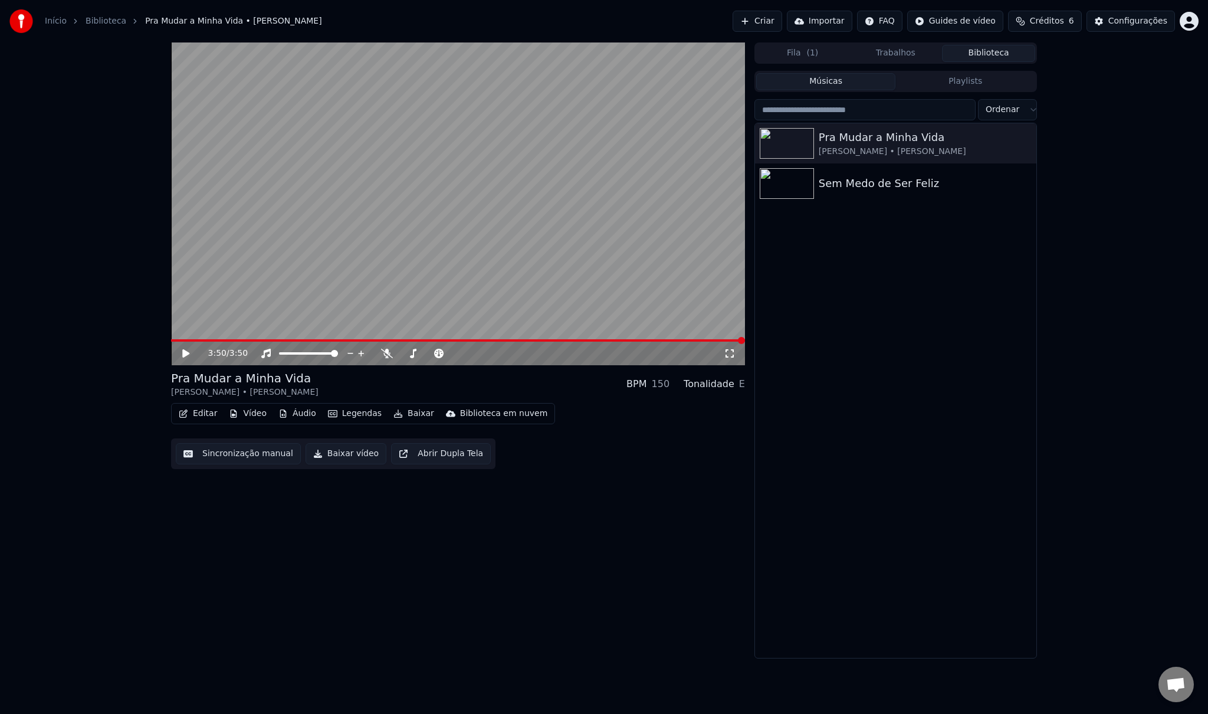
click at [849, 259] on div "Pra Mudar a [PERSON_NAME] [PERSON_NAME] • [PERSON_NAME] Medo de [PERSON_NAME]" at bounding box center [895, 390] width 281 height 534
